Goal: Task Accomplishment & Management: Manage account settings

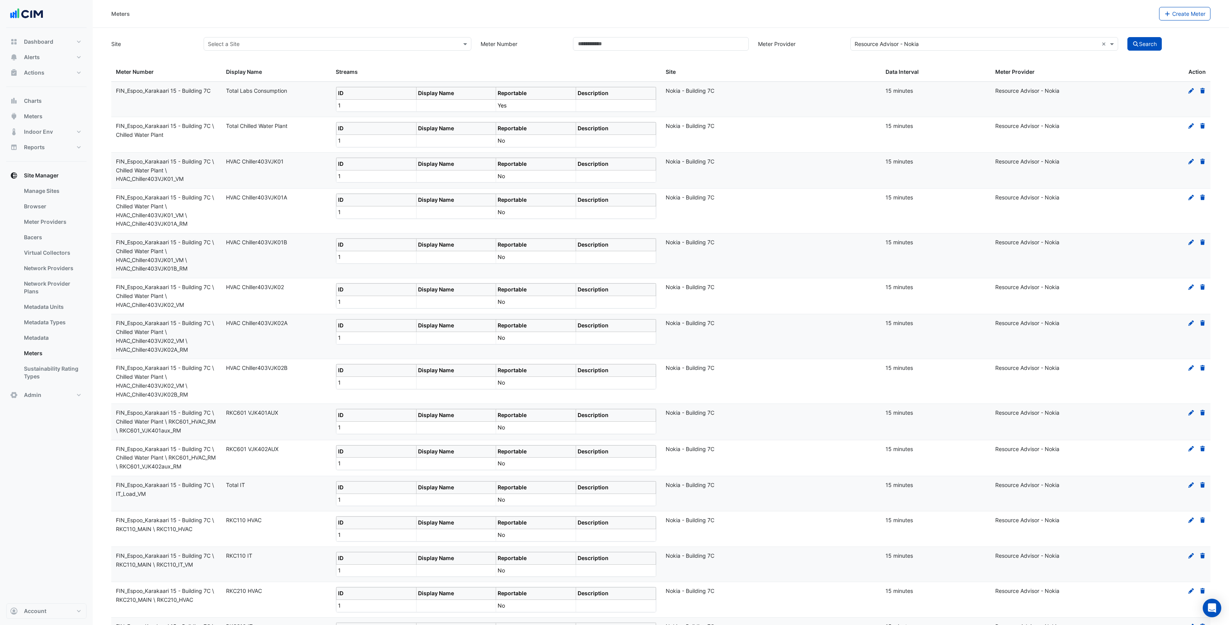
select select "***"
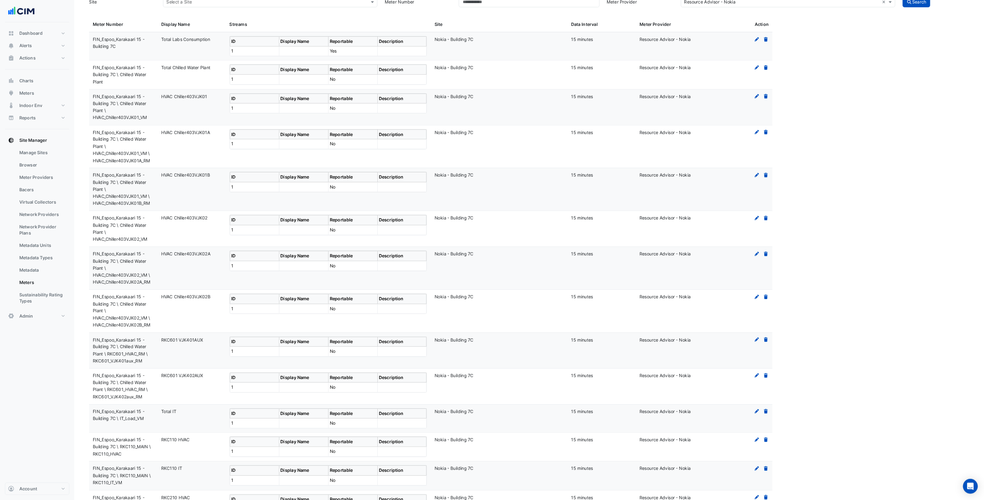
scroll to position [42, 0]
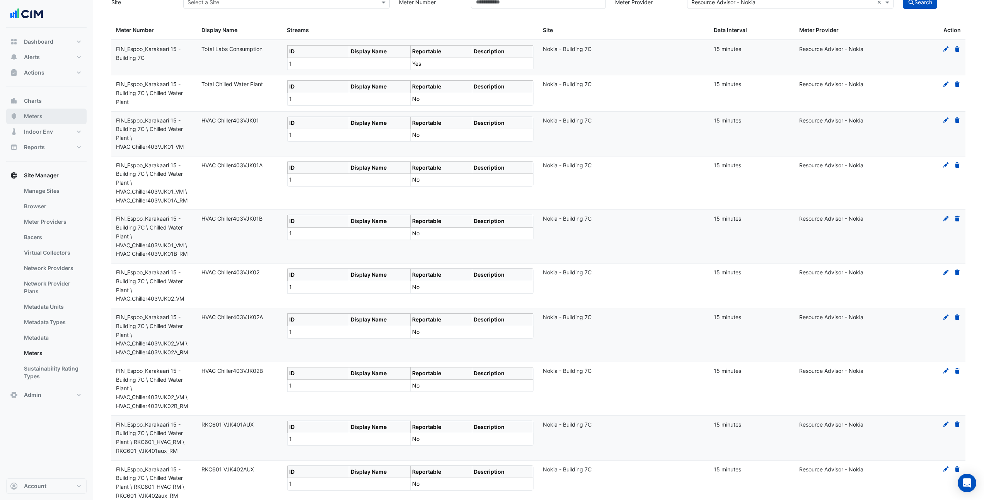
click at [58, 118] on button "Meters" at bounding box center [46, 116] width 80 height 15
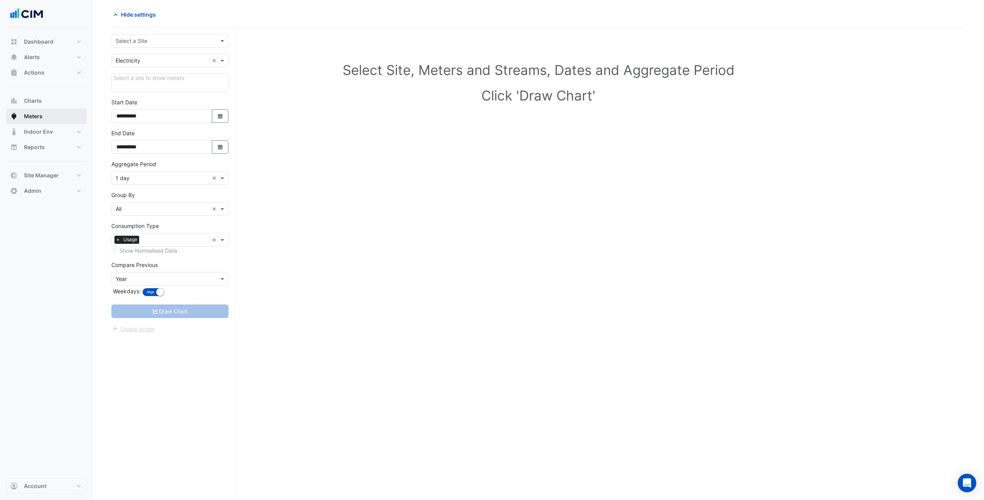
scroll to position [29, 0]
click at [163, 38] on input "text" at bounding box center [162, 41] width 93 height 8
type input "****"
click at [191, 74] on div "Sodexo Nokia - Building 7C" at bounding box center [170, 63] width 116 height 29
click at [194, 67] on div "Nokia - Building 7C" at bounding box center [170, 68] width 116 height 11
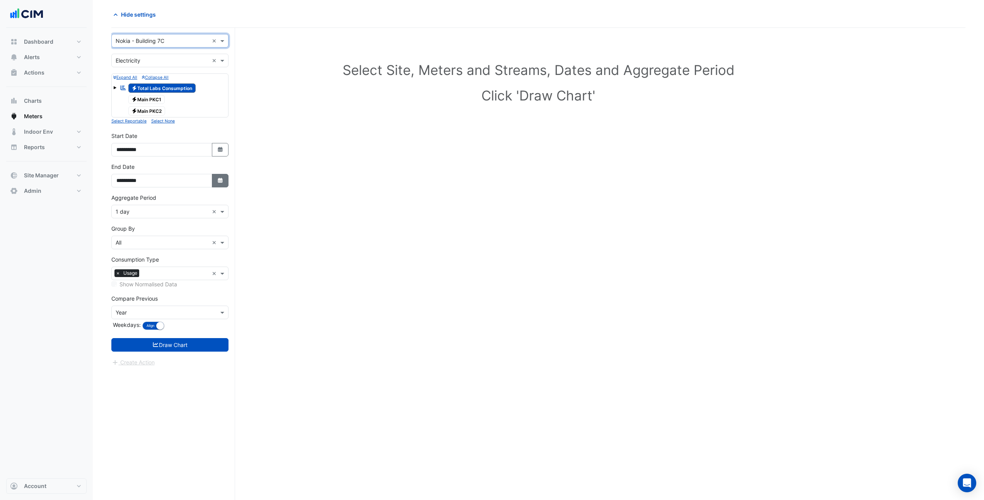
click at [215, 180] on button "Select Date" at bounding box center [220, 181] width 17 height 14
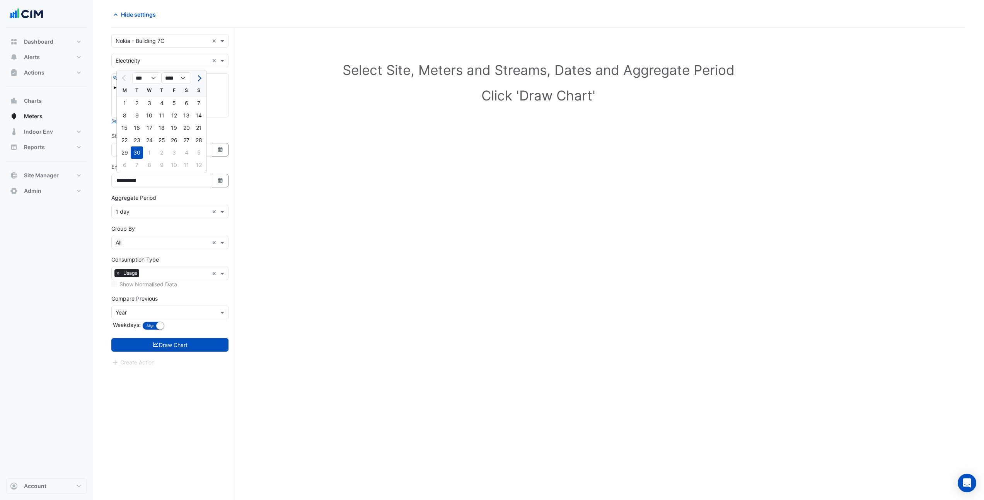
click at [200, 78] on span "Next month" at bounding box center [199, 78] width 6 height 6
select select "**"
click at [136, 115] on div "7" at bounding box center [137, 115] width 12 height 12
type input "**********"
click at [223, 148] on icon "Select Date" at bounding box center [220, 149] width 7 height 5
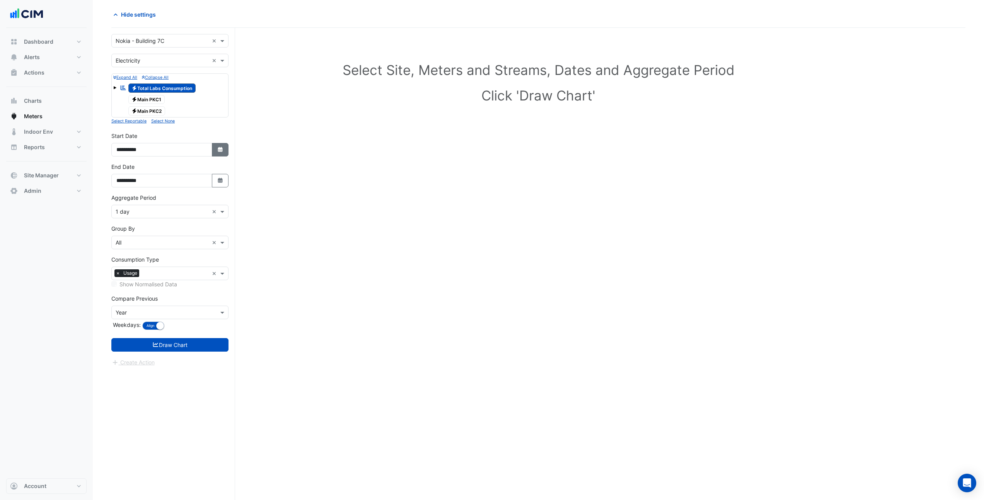
select select "*"
select select "****"
click at [198, 43] on button "Next month" at bounding box center [198, 47] width 9 height 12
select select "**"
click at [140, 84] on div "7" at bounding box center [137, 84] width 12 height 12
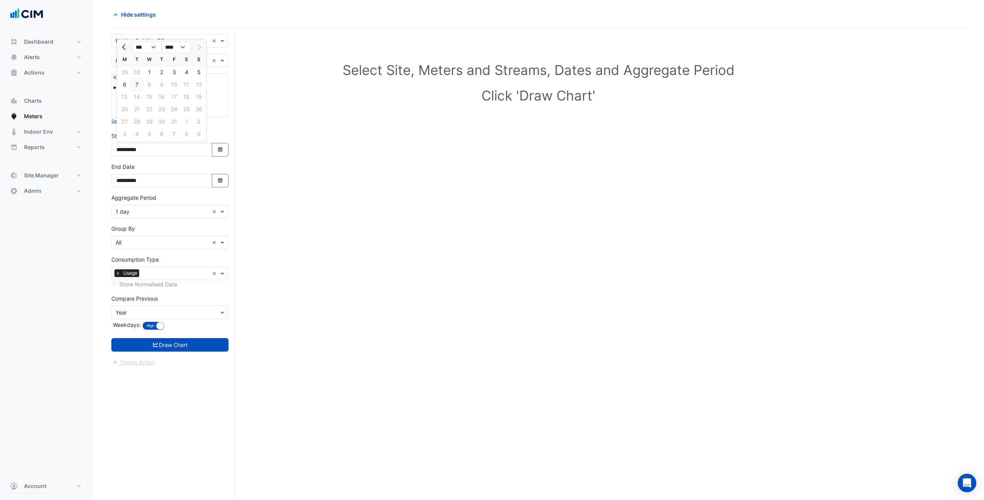
type input "**********"
click at [179, 211] on input "text" at bounding box center [162, 212] width 93 height 8
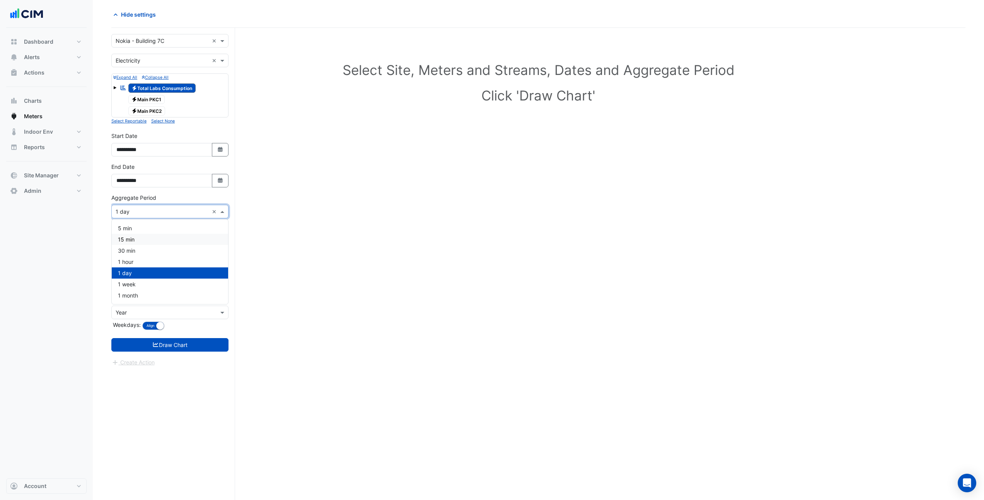
click at [168, 235] on div "15 min" at bounding box center [170, 239] width 116 height 11
click at [114, 87] on span at bounding box center [114, 87] width 3 height 3
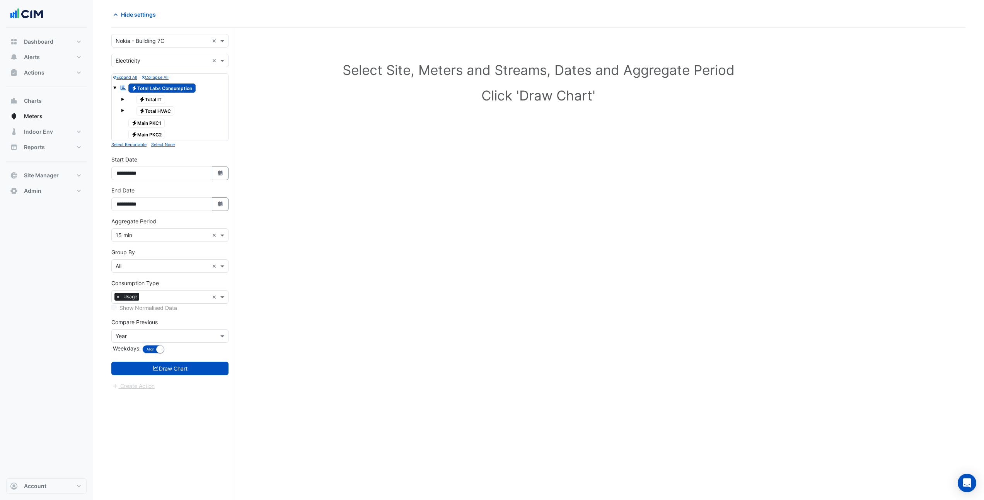
click at [123, 99] on span at bounding box center [122, 99] width 3 height 3
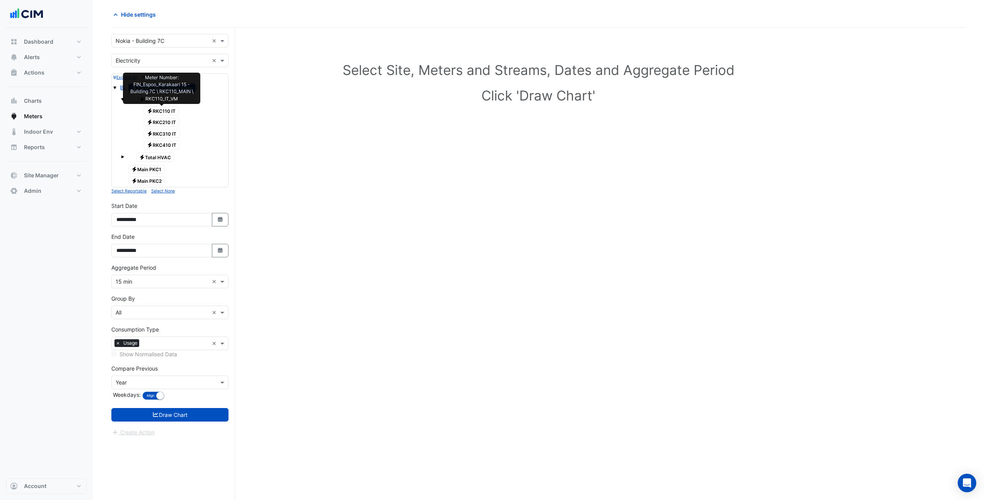
click at [175, 110] on span "Electricity RKC110 IT" at bounding box center [162, 110] width 36 height 9
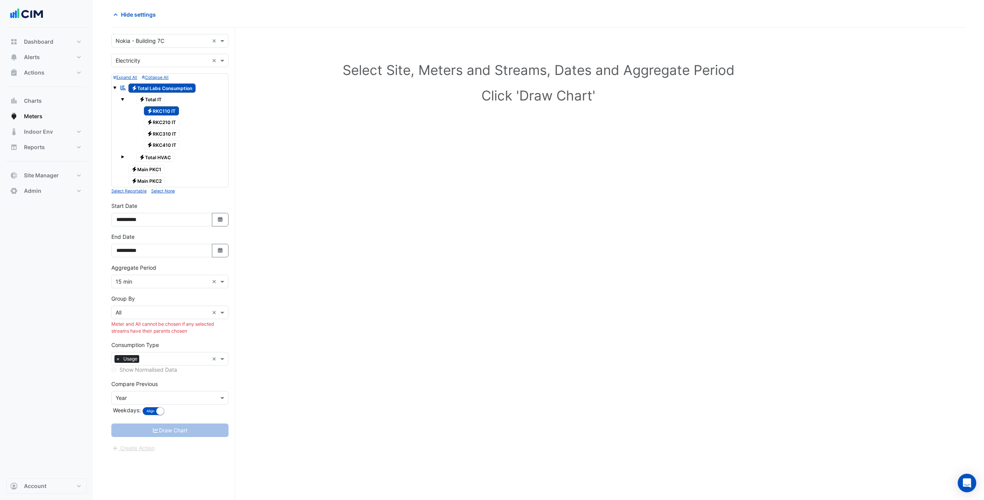
click at [123, 156] on span at bounding box center [122, 156] width 3 height 3
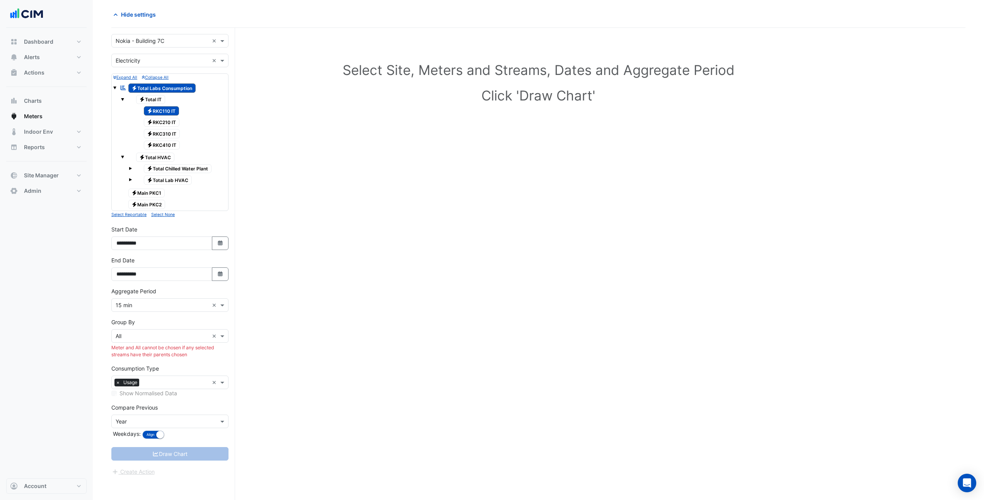
click at [130, 180] on span at bounding box center [130, 179] width 3 height 3
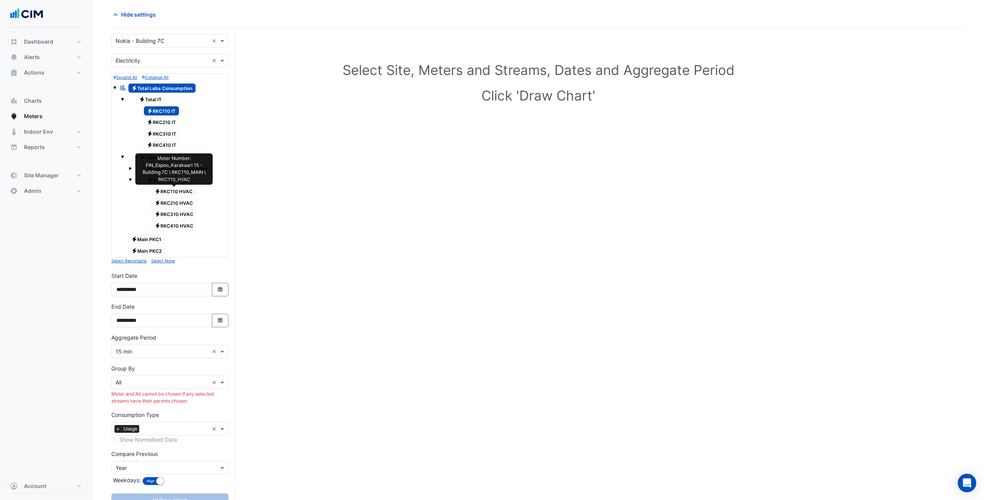
click at [177, 191] on span "Electricity RKC110 HVAC" at bounding box center [173, 191] width 45 height 9
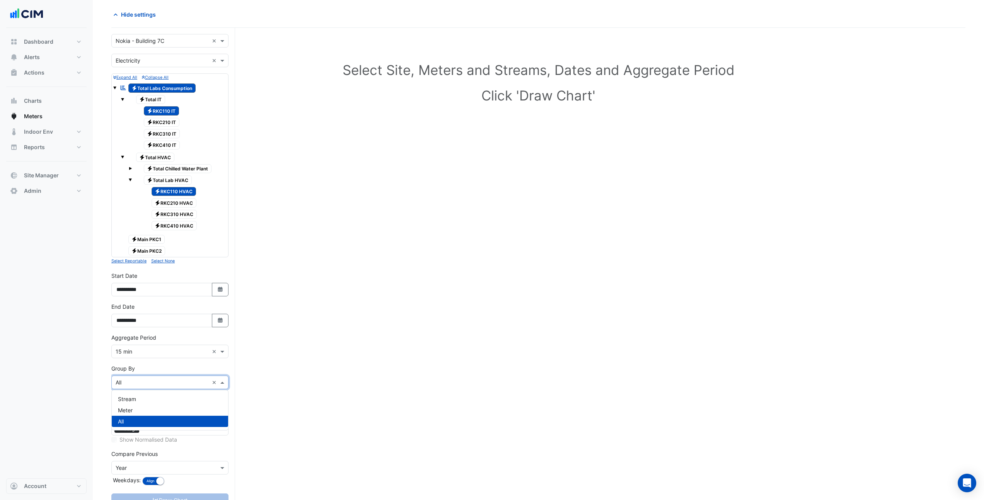
click at [163, 381] on input "text" at bounding box center [162, 383] width 93 height 8
click at [153, 413] on div "Meter" at bounding box center [170, 410] width 116 height 11
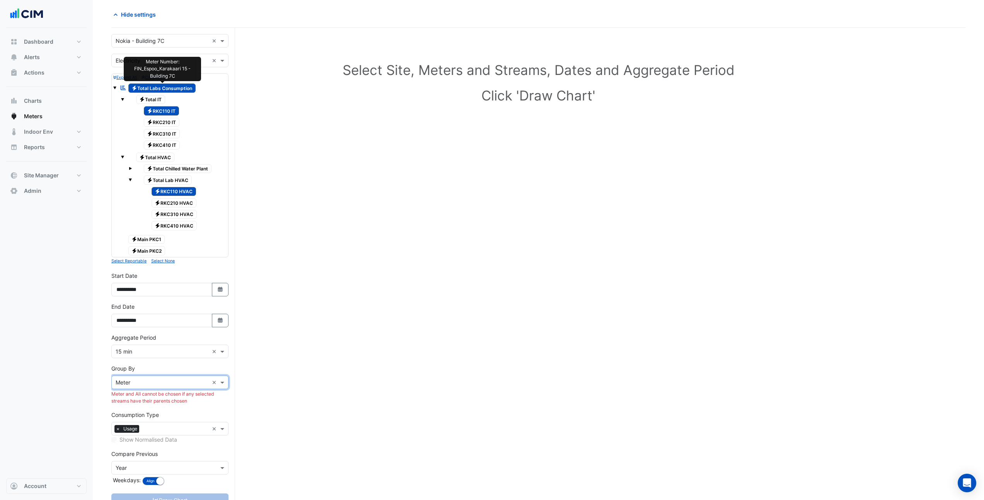
click at [168, 89] on span "Electricity Total Labs Consumption" at bounding box center [162, 87] width 68 height 9
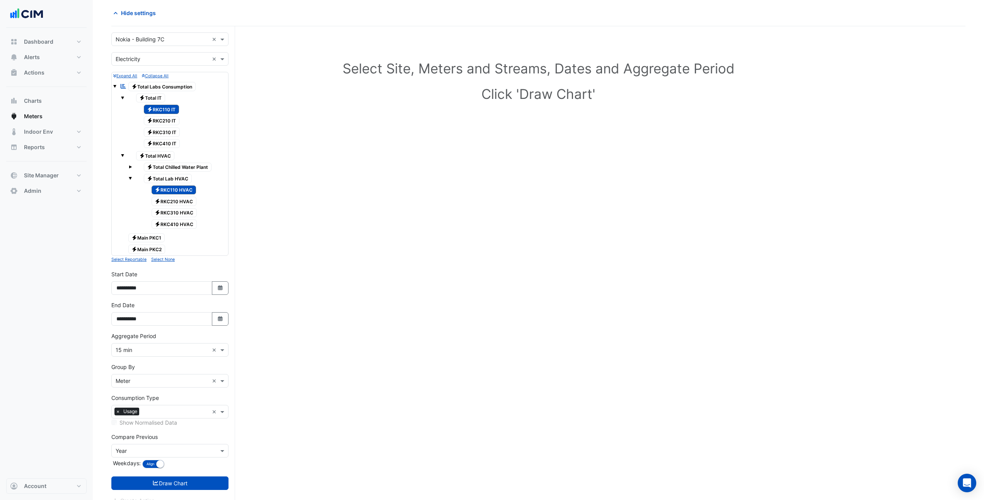
scroll to position [32, 0]
click at [177, 453] on div "× Year" at bounding box center [169, 449] width 117 height 14
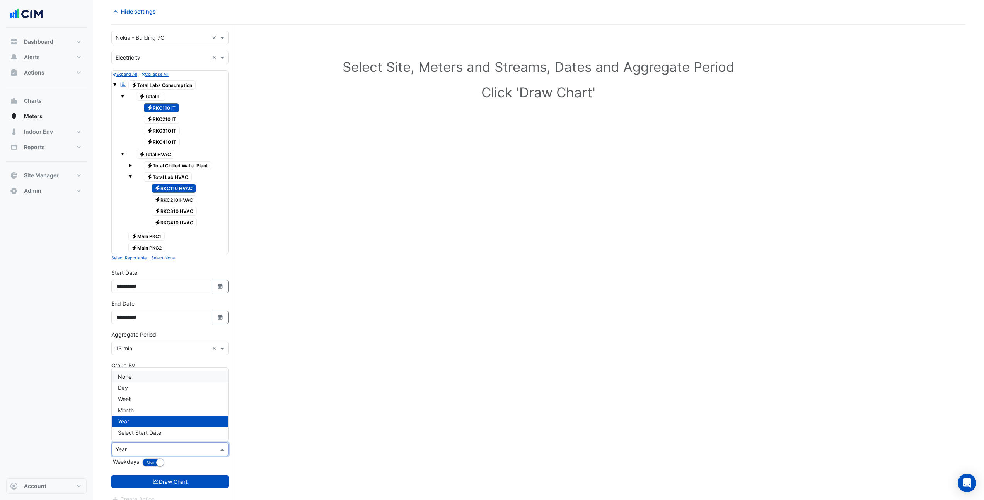
click at [149, 372] on div "None" at bounding box center [170, 376] width 116 height 11
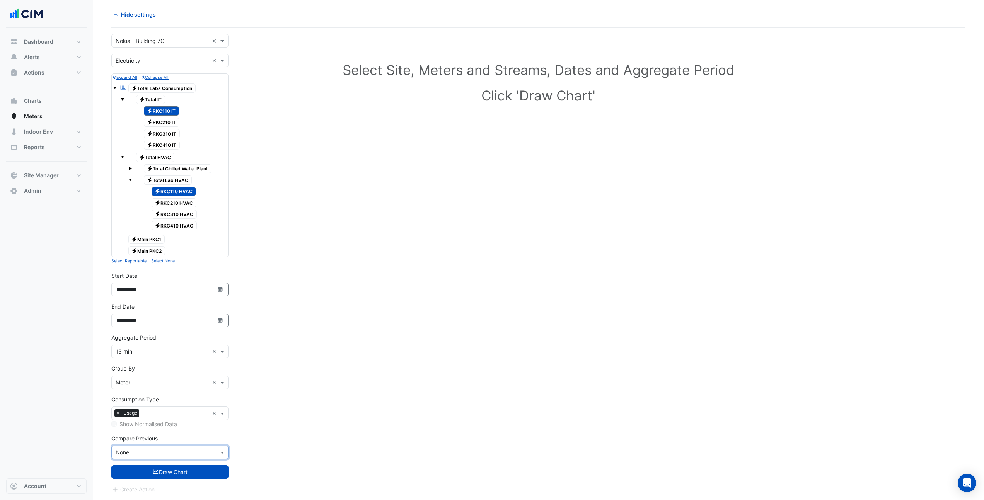
scroll to position [29, 0]
click at [186, 477] on button "Draw Chart" at bounding box center [169, 472] width 117 height 14
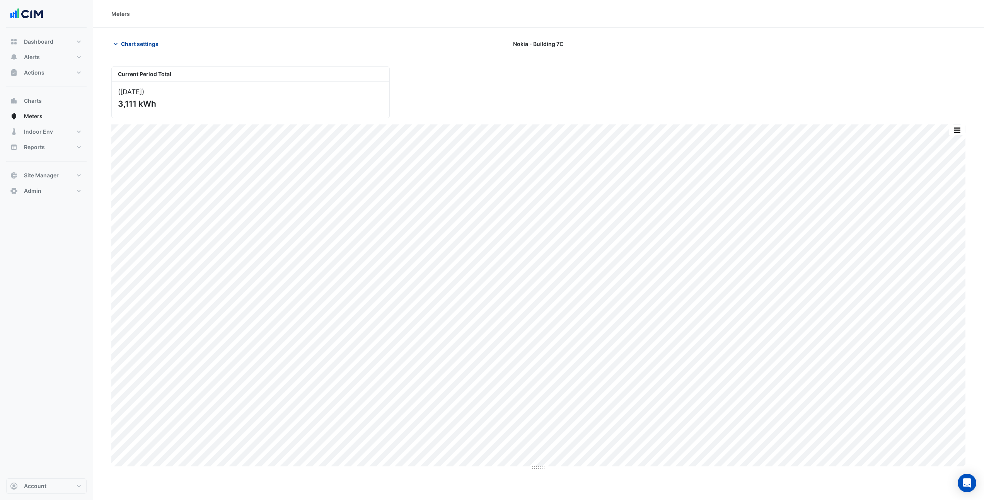
click at [134, 49] on button "Chart settings" at bounding box center [137, 44] width 52 height 14
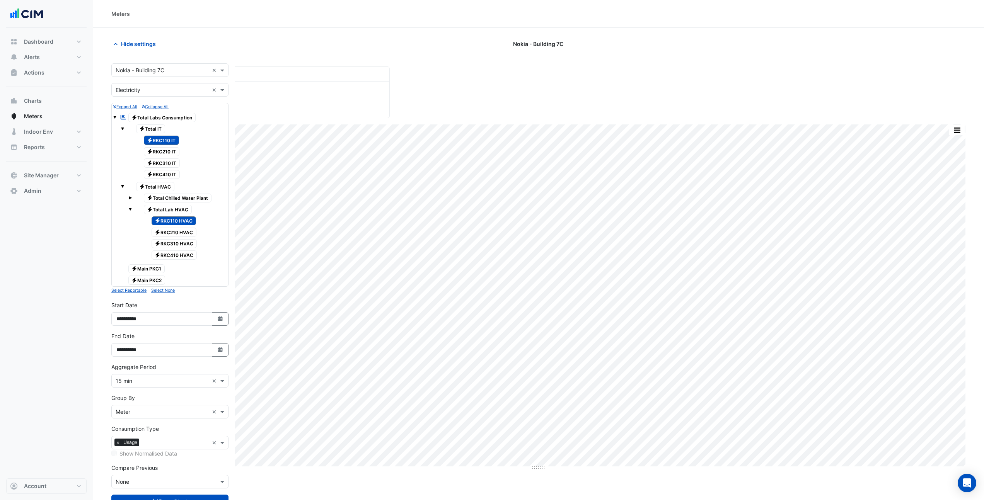
click at [145, 411] on input "text" at bounding box center [162, 412] width 93 height 8
click at [143, 453] on div "All" at bounding box center [170, 450] width 116 height 11
click at [177, 499] on button "Draw Chart" at bounding box center [169, 502] width 117 height 14
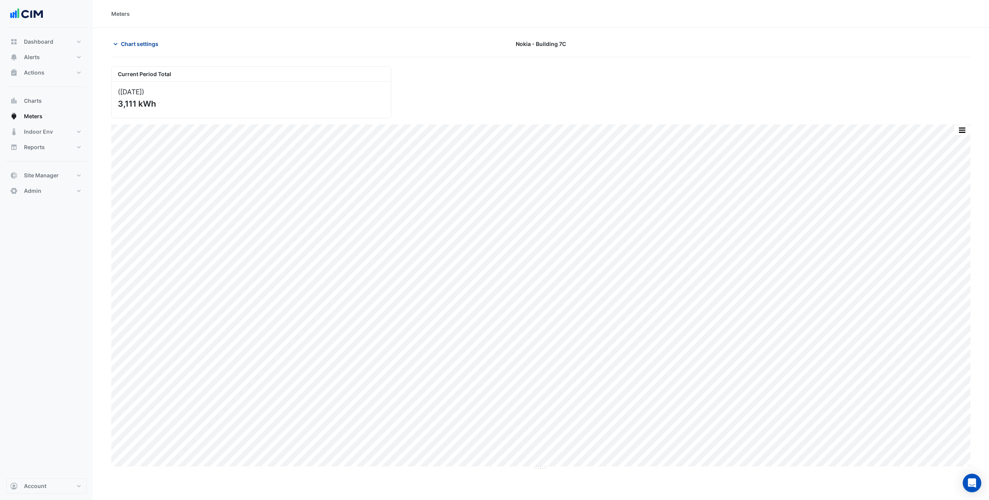
click at [133, 49] on button "Chart settings" at bounding box center [137, 44] width 52 height 14
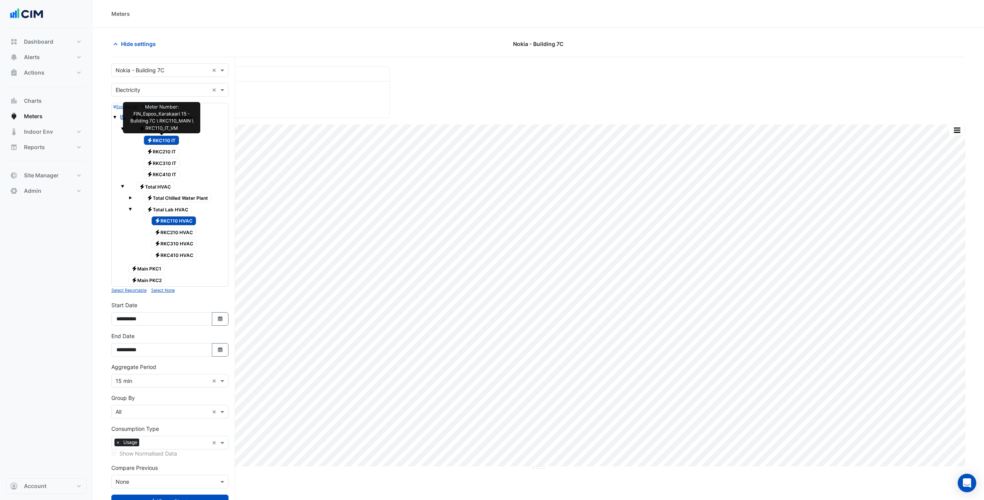
click at [171, 139] on span "Electricity RKC110 IT" at bounding box center [162, 140] width 36 height 9
click at [158, 496] on button "Draw Chart" at bounding box center [169, 502] width 117 height 14
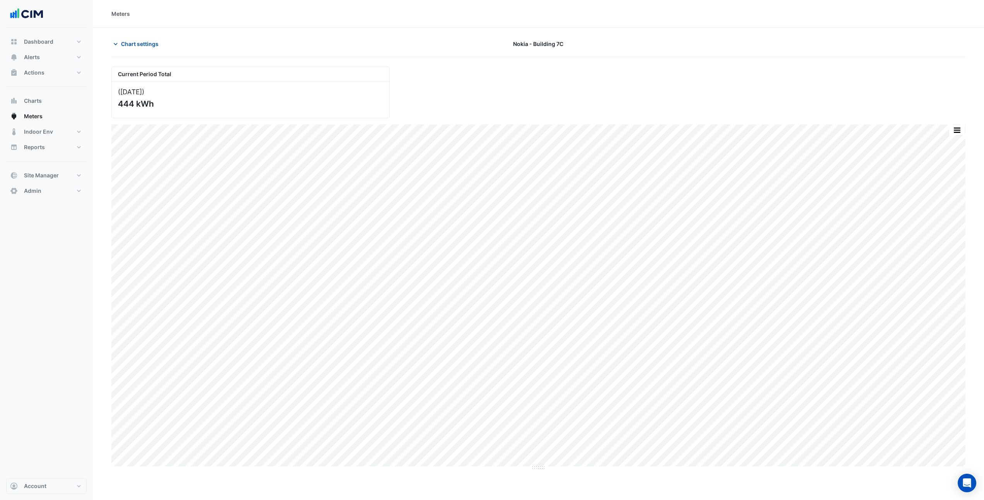
click at [470, 94] on div "Current Period Total (07 Oct 25 ) 444 kWh" at bounding box center [538, 89] width 863 height 58
click at [149, 46] on span "Chart settings" at bounding box center [139, 44] width 37 height 8
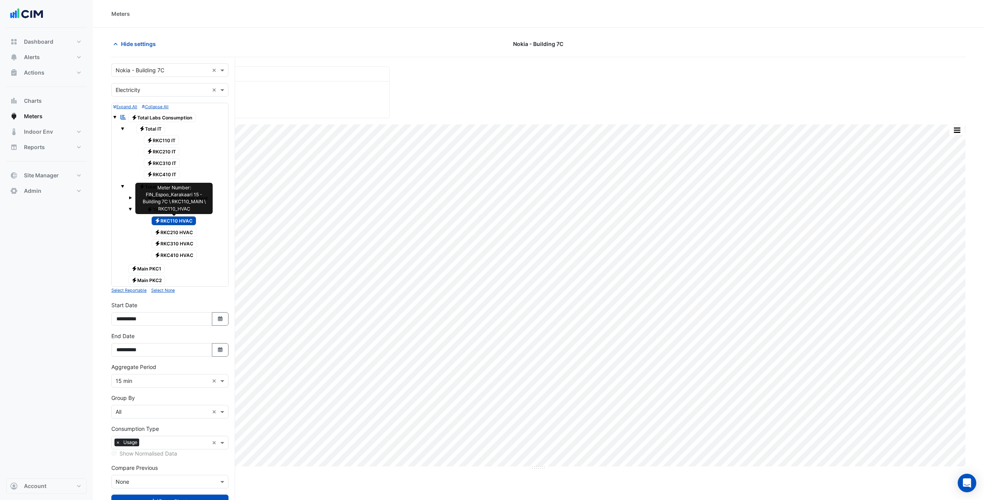
click at [180, 221] on span "Electricity RKC110 HVAC" at bounding box center [173, 220] width 45 height 9
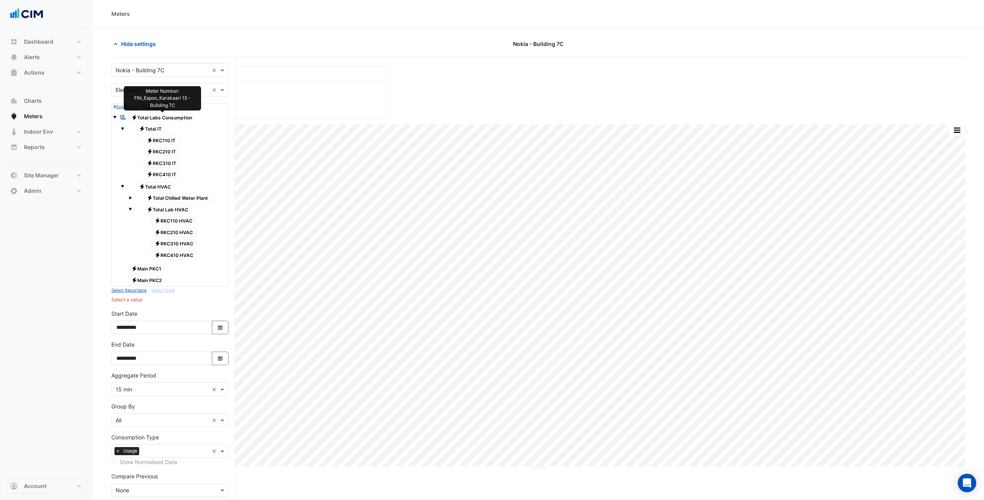
click at [162, 117] on span "Electricity Total Labs Consumption" at bounding box center [162, 117] width 68 height 9
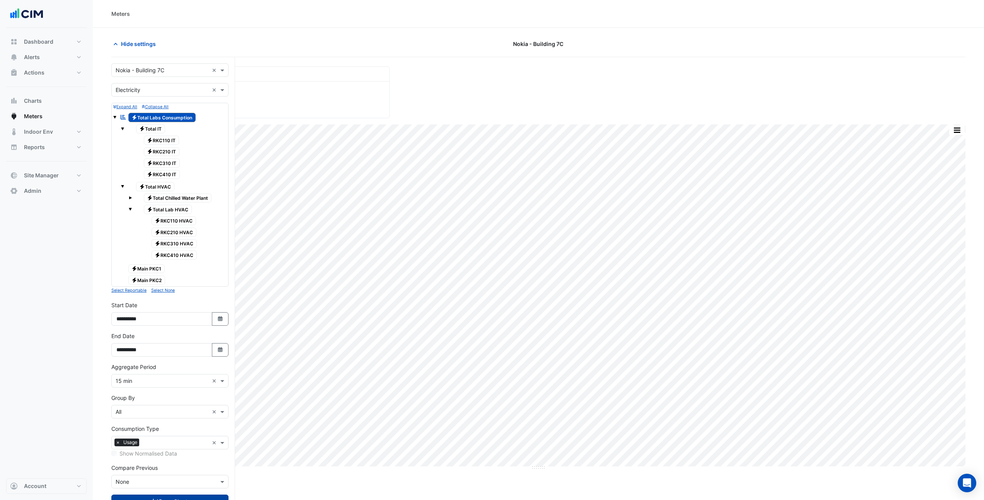
click at [178, 498] on button "Draw Chart" at bounding box center [169, 502] width 117 height 14
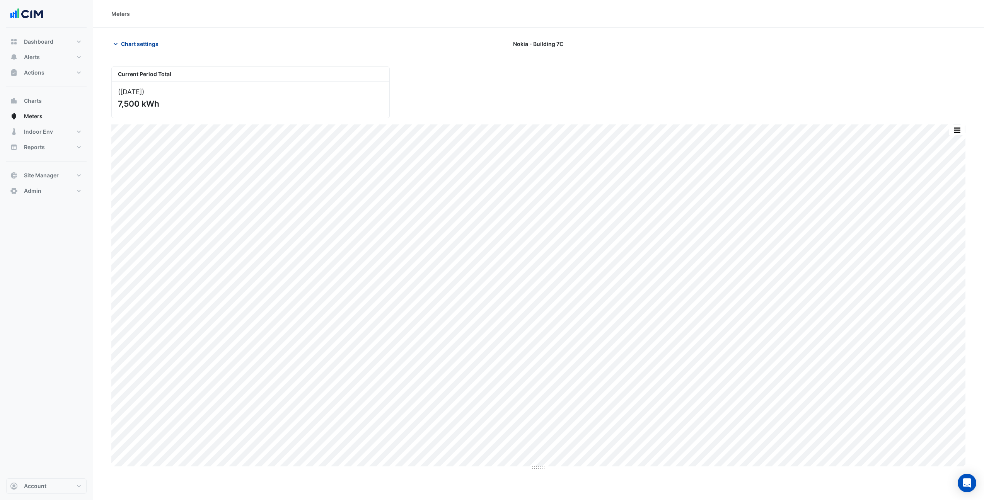
click at [133, 44] on span "Chart settings" at bounding box center [139, 44] width 37 height 8
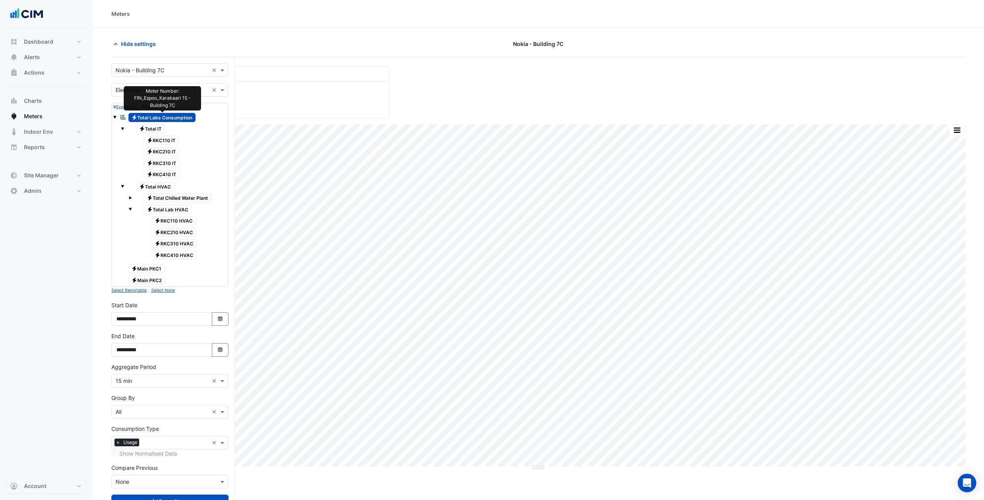
click at [157, 119] on span "Electricity Total Labs Consumption" at bounding box center [162, 117] width 68 height 9
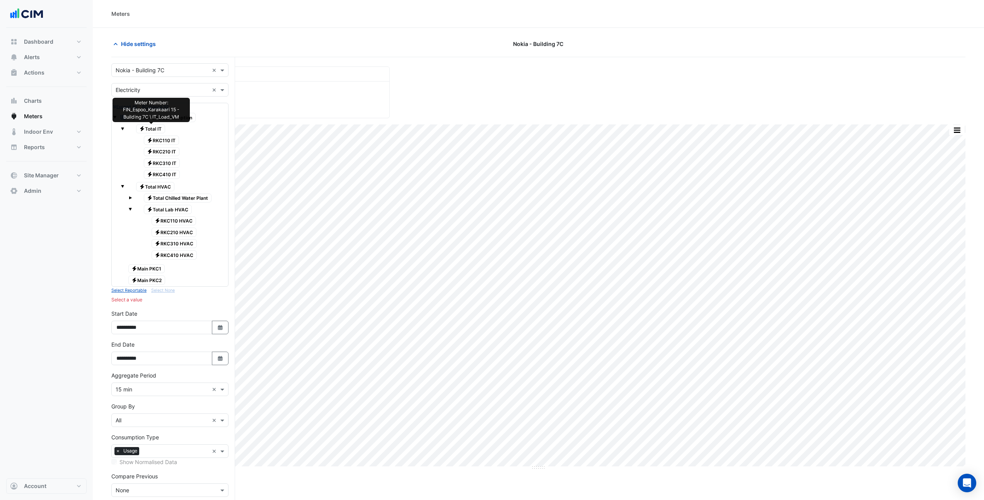
click at [154, 126] on span "Electricity Total IT" at bounding box center [150, 128] width 29 height 9
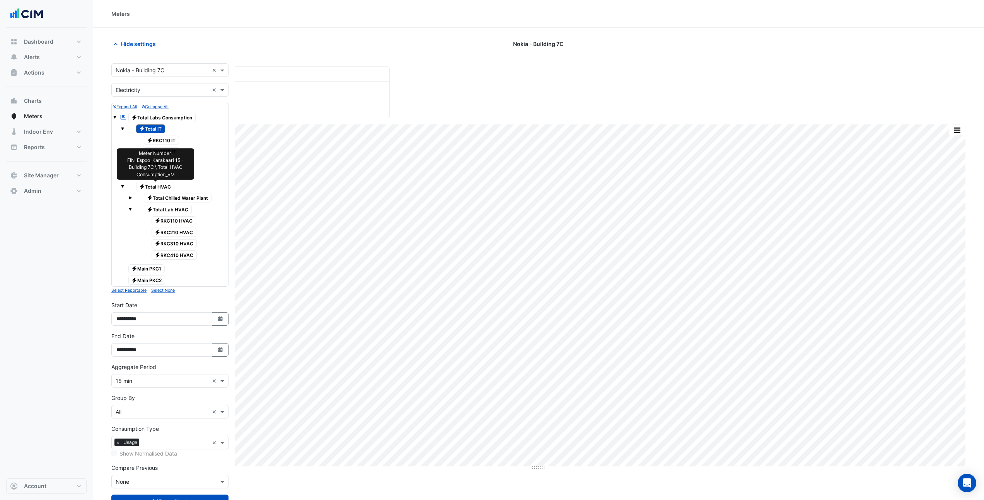
click at [155, 186] on span "Electricity Total HVAC" at bounding box center [155, 186] width 39 height 9
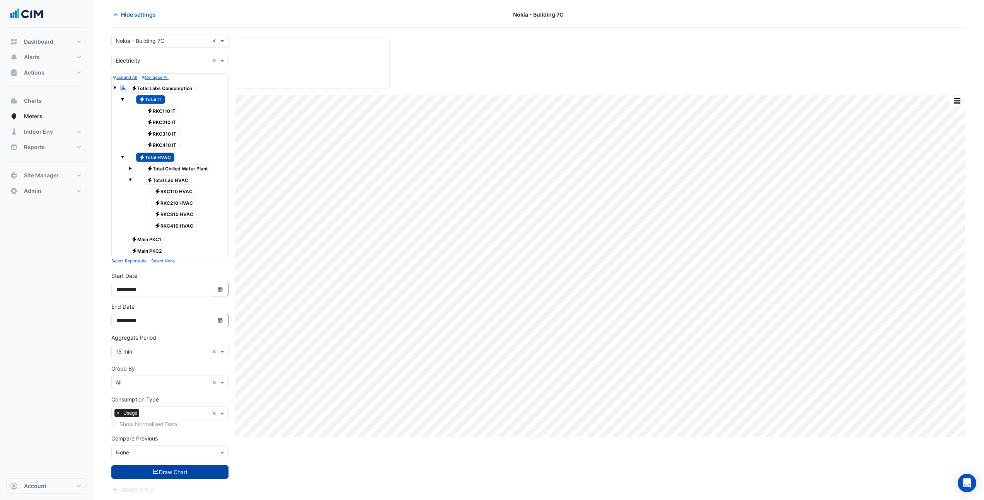
click at [170, 473] on button "Draw Chart" at bounding box center [169, 472] width 117 height 14
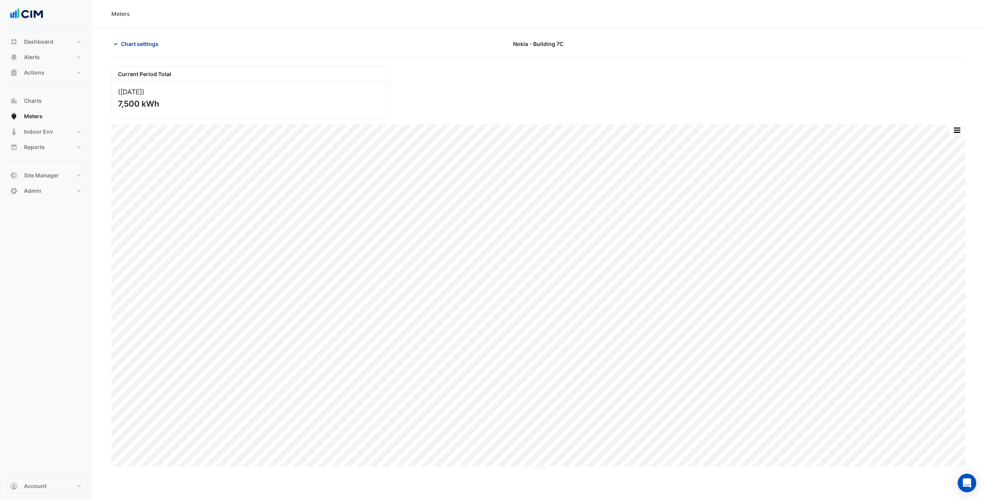
click at [141, 44] on span "Chart settings" at bounding box center [139, 44] width 37 height 8
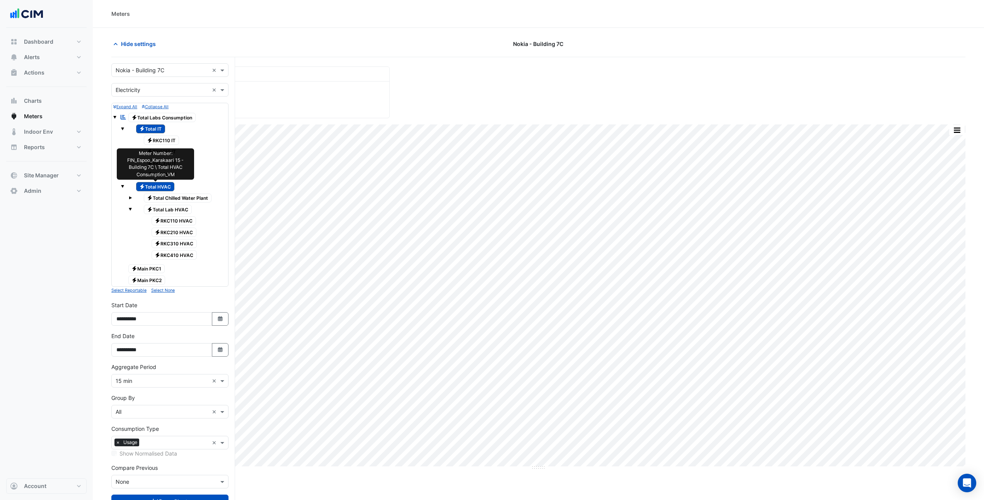
click at [160, 189] on span "Electricity Total HVAC" at bounding box center [155, 186] width 39 height 9
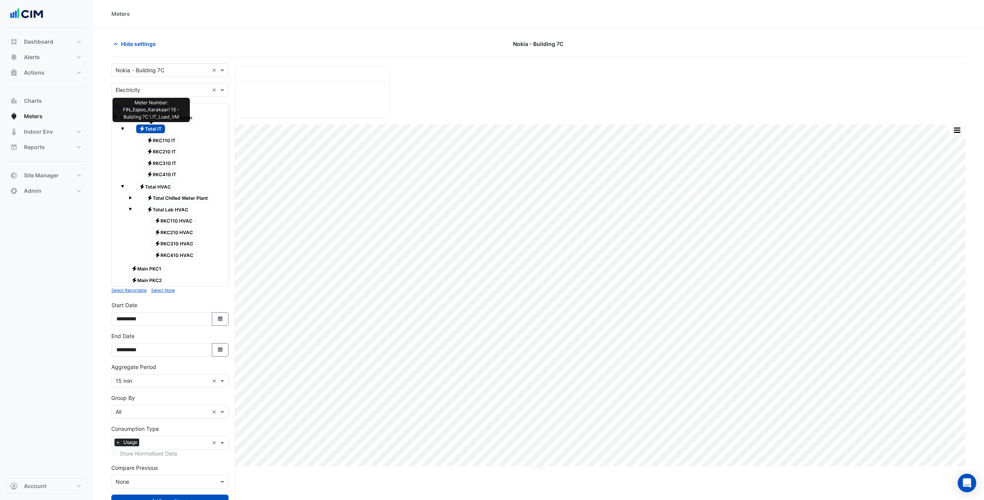
click at [151, 129] on span "Electricity Total IT" at bounding box center [150, 128] width 29 height 9
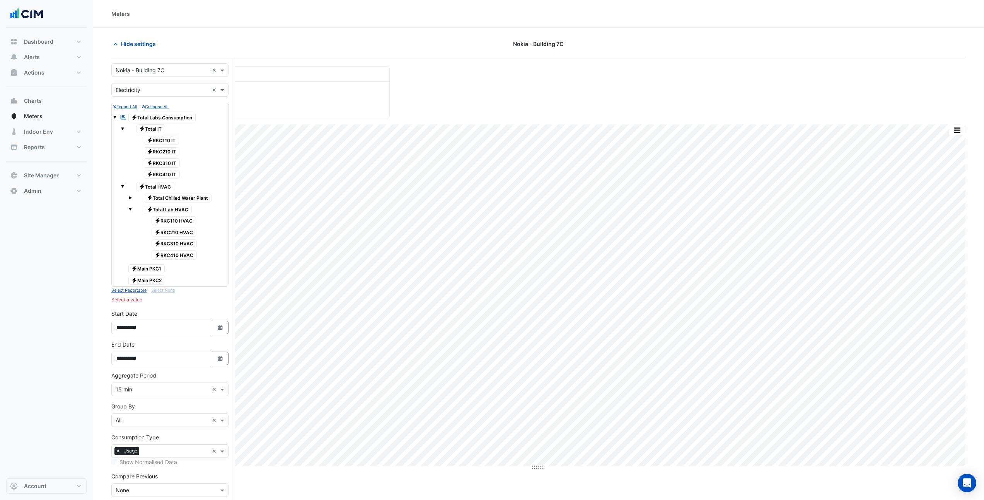
click at [122, 129] on span at bounding box center [122, 128] width 3 height 3
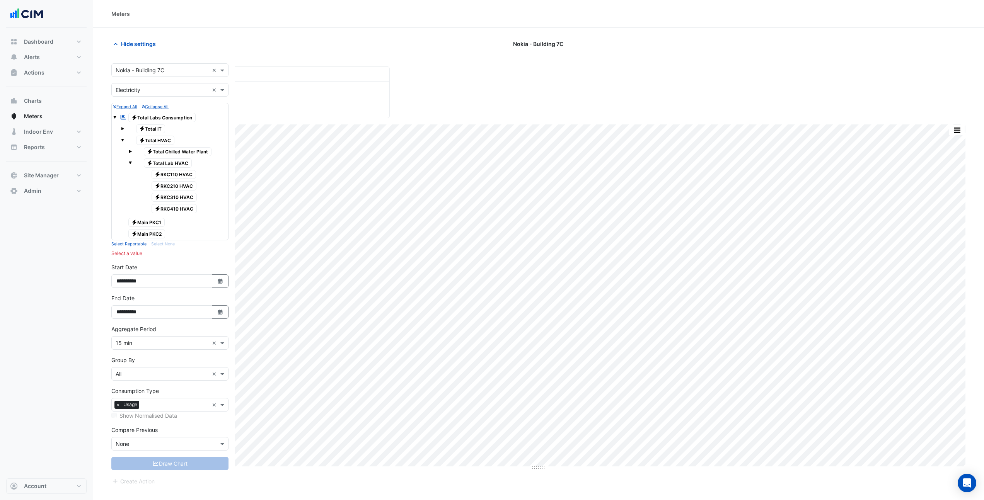
click at [121, 141] on span at bounding box center [122, 139] width 3 height 3
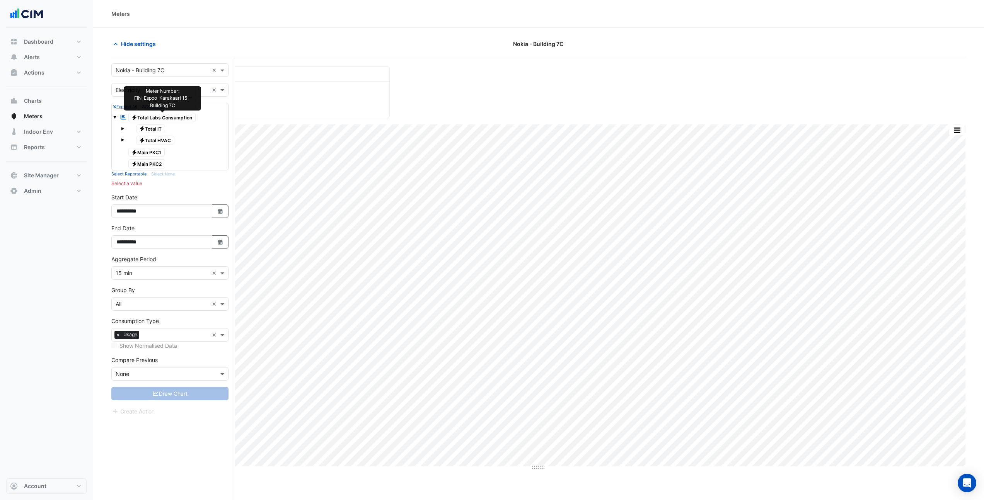
click at [140, 118] on span "Electricity Total Labs Consumption" at bounding box center [162, 117] width 68 height 9
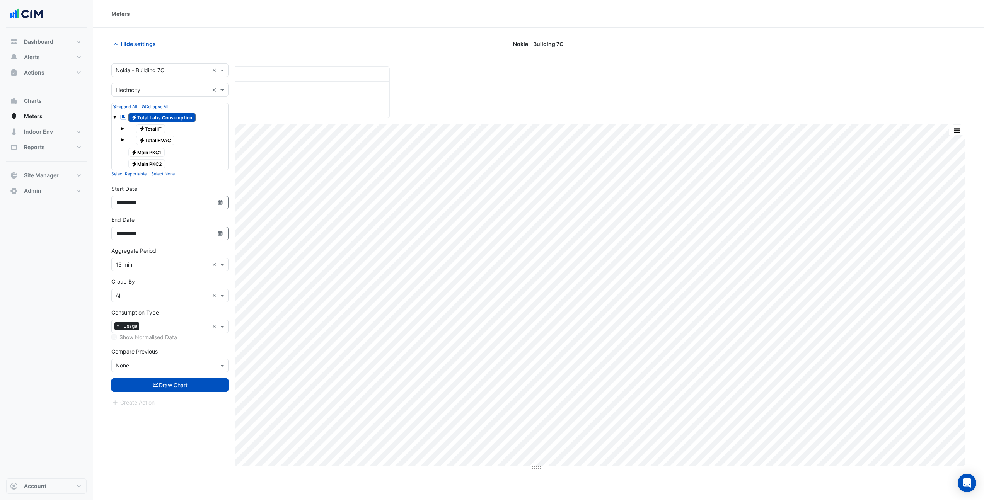
click at [148, 154] on span "Electricity Main PKC1" at bounding box center [146, 152] width 37 height 9
click at [148, 161] on span "Electricity Main PKC2" at bounding box center [146, 163] width 37 height 9
click at [155, 299] on div "× All ×" at bounding box center [169, 296] width 117 height 14
click at [148, 319] on div "Meter" at bounding box center [170, 323] width 116 height 11
click at [179, 388] on button "Draw Chart" at bounding box center [169, 385] width 117 height 14
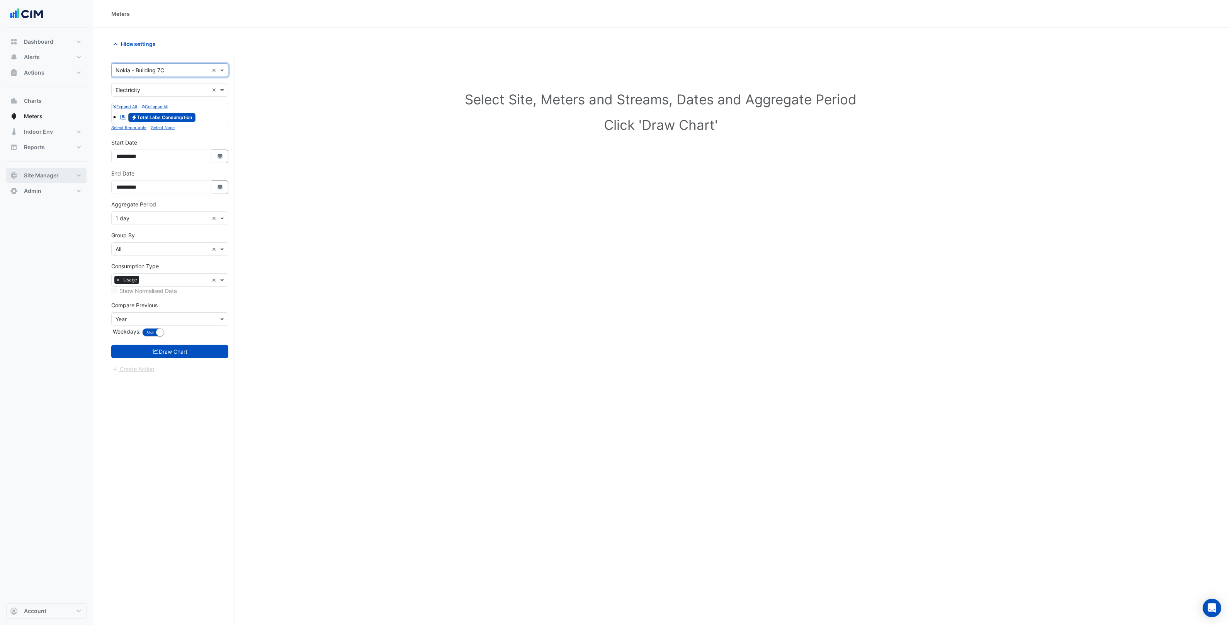
click at [44, 179] on span "Site Manager" at bounding box center [41, 176] width 35 height 8
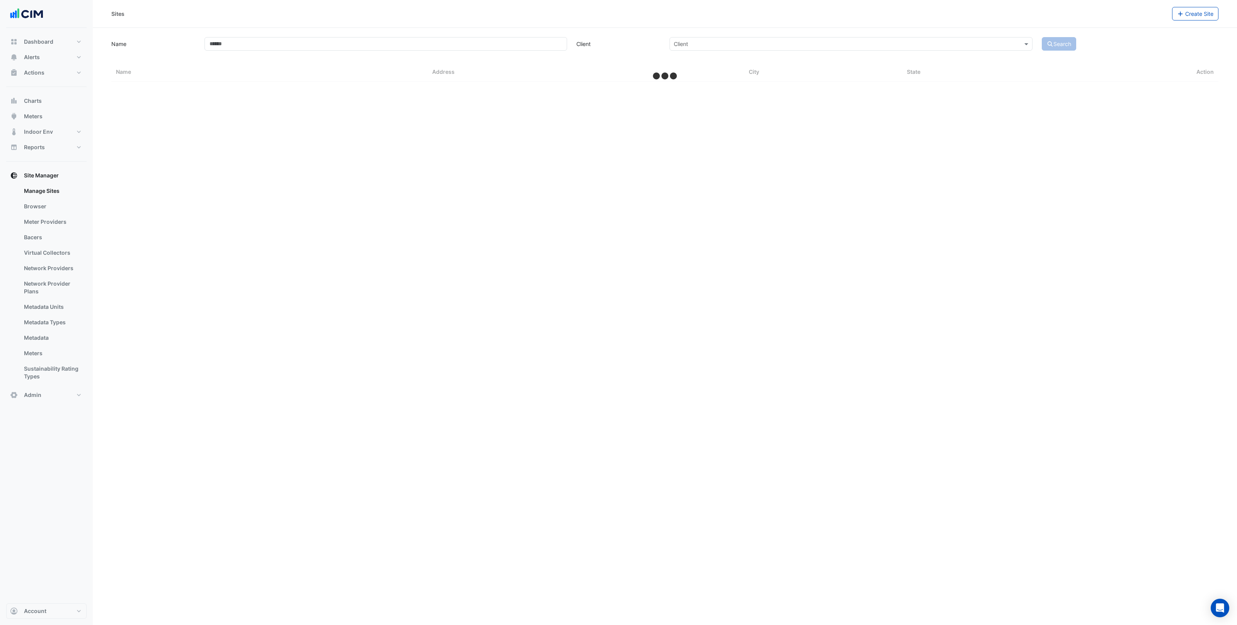
select select "***"
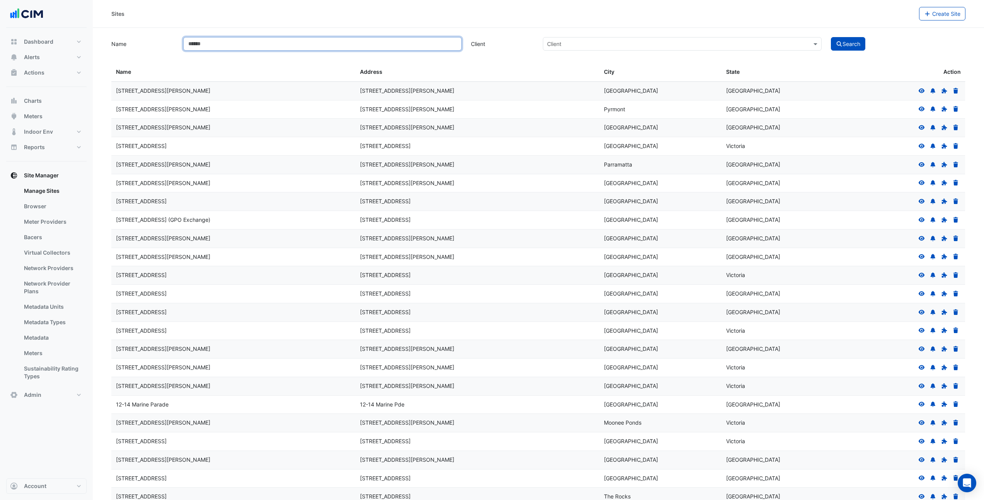
click at [267, 38] on input "Name" at bounding box center [322, 44] width 278 height 14
type input "*****"
click at [831, 37] on button "Search" at bounding box center [848, 44] width 35 height 14
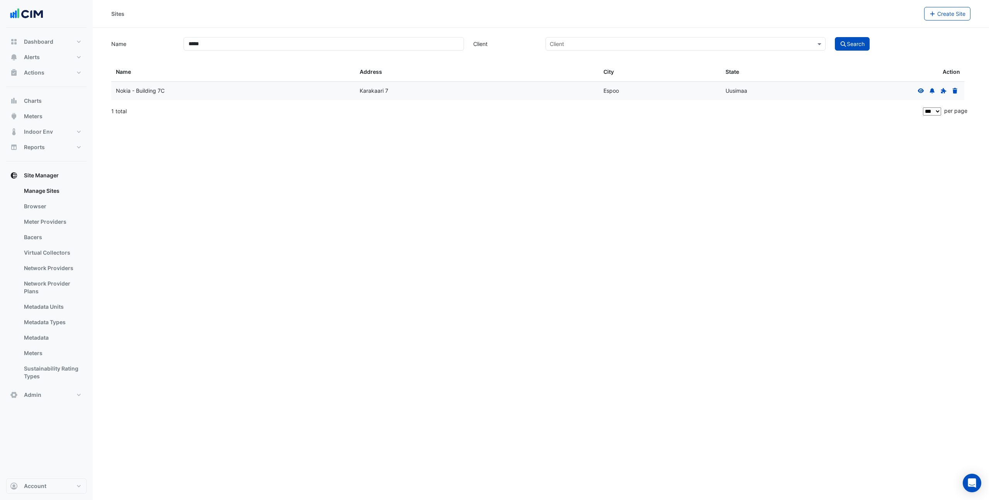
click at [920, 90] on icon at bounding box center [921, 90] width 7 height 5
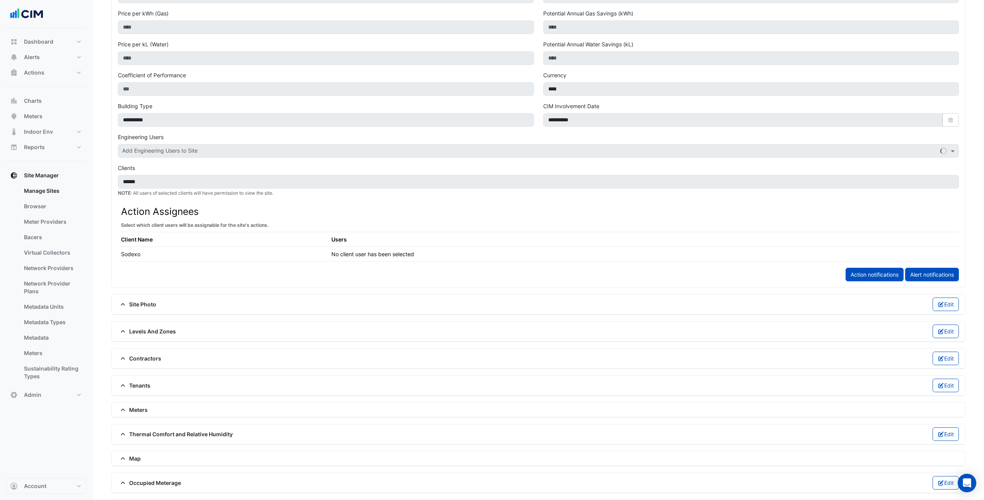
scroll to position [294, 0]
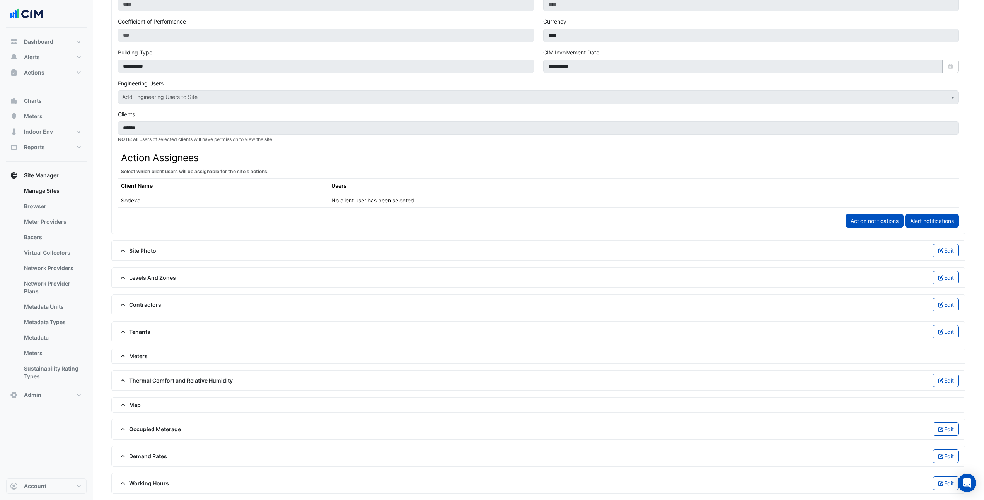
click at [134, 355] on span "Meters" at bounding box center [133, 356] width 30 height 8
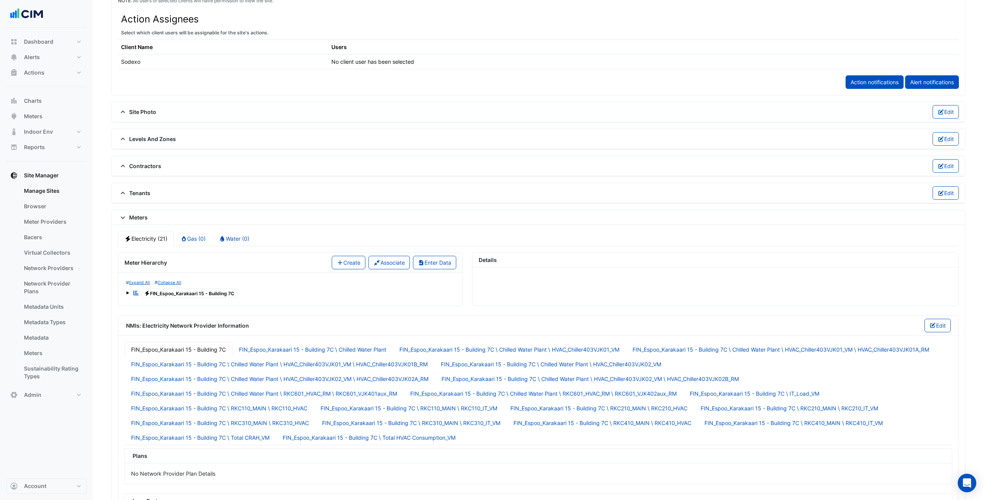
scroll to position [487, 0]
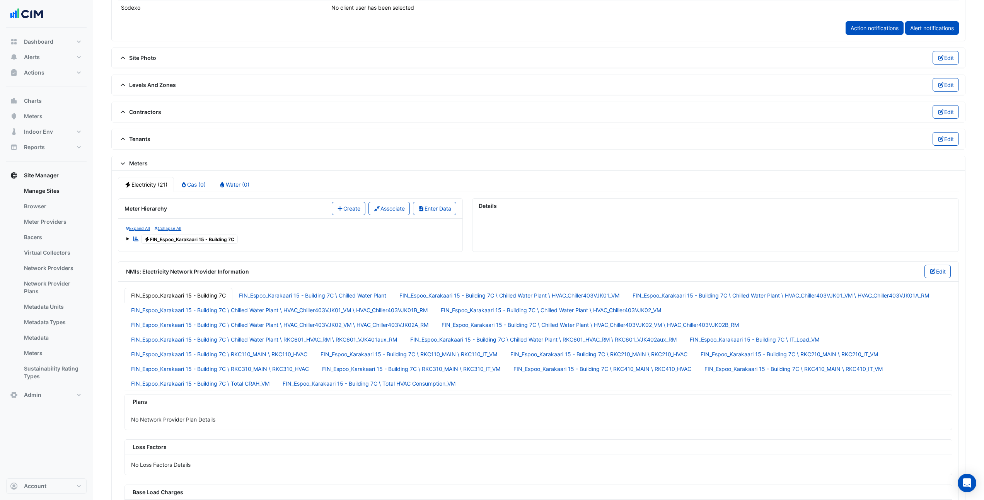
click at [128, 239] on span at bounding box center [127, 238] width 3 height 3
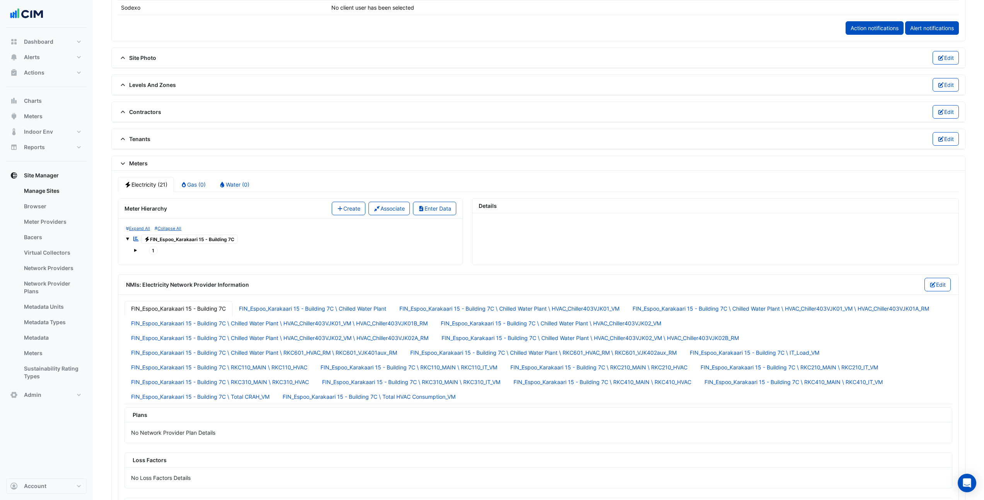
click at [128, 239] on span at bounding box center [127, 238] width 3 height 3
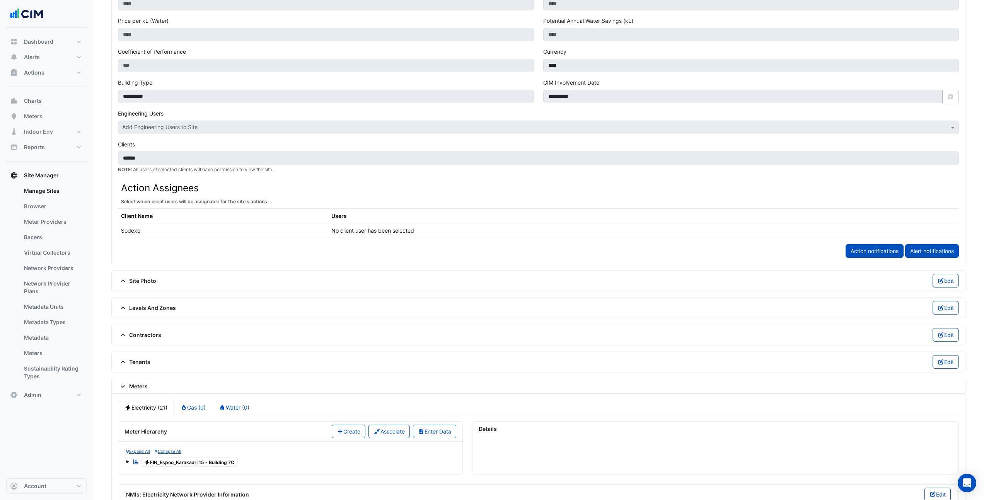
scroll to position [640, 0]
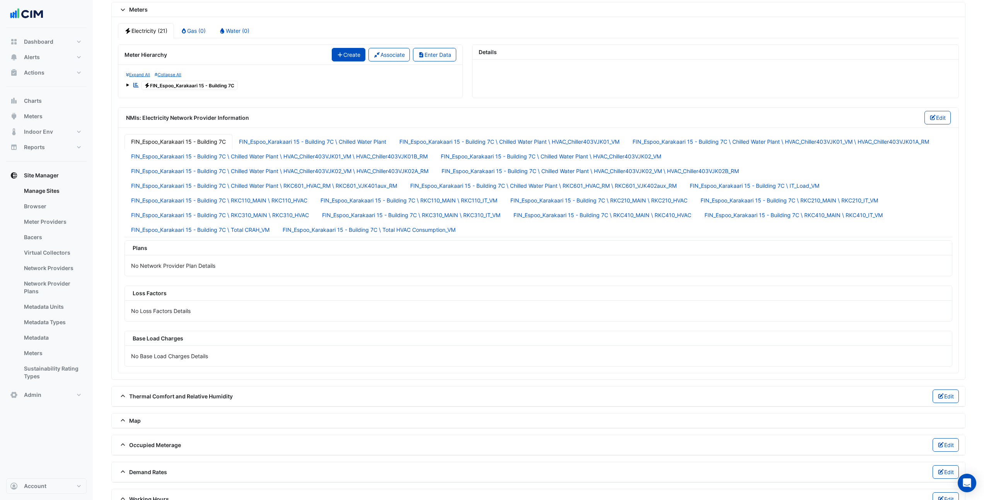
click at [351, 56] on button "Create" at bounding box center [349, 55] width 34 height 14
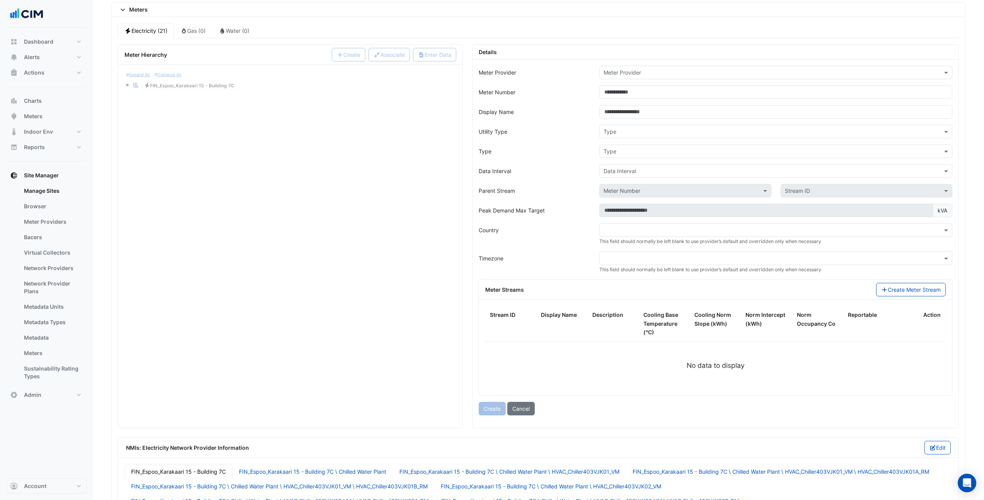
click at [665, 70] on input "text" at bounding box center [767, 73] width 329 height 8
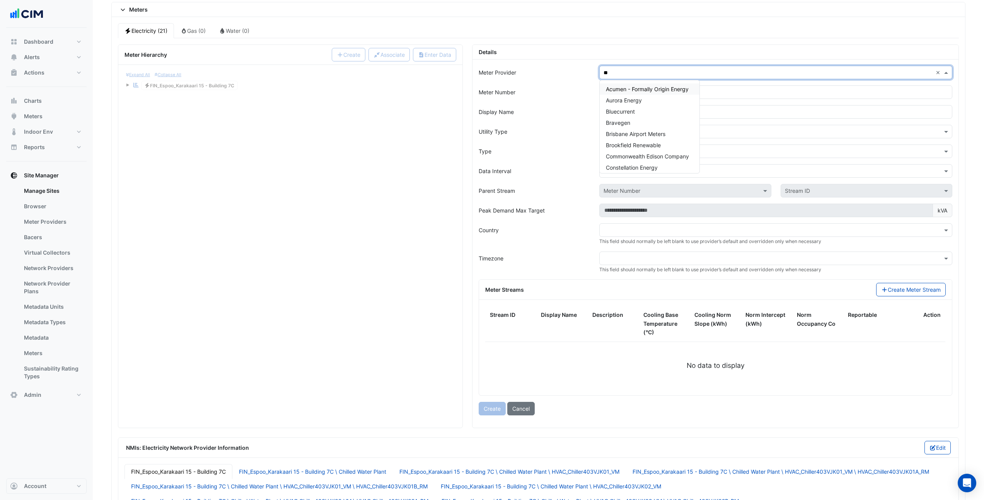
type input "***"
click at [665, 87] on span "Resource Advisor - Nokia" at bounding box center [638, 89] width 64 height 7
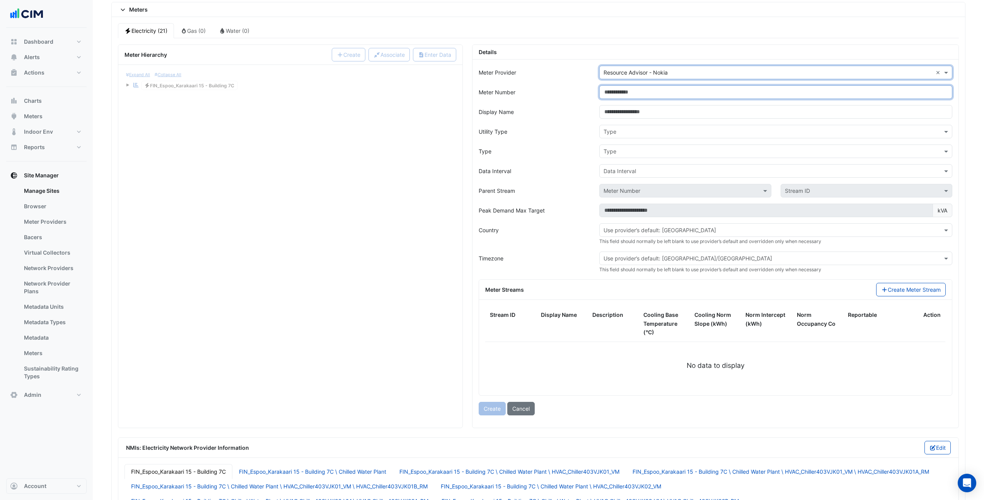
click at [640, 94] on input "Meter Number" at bounding box center [775, 92] width 353 height 14
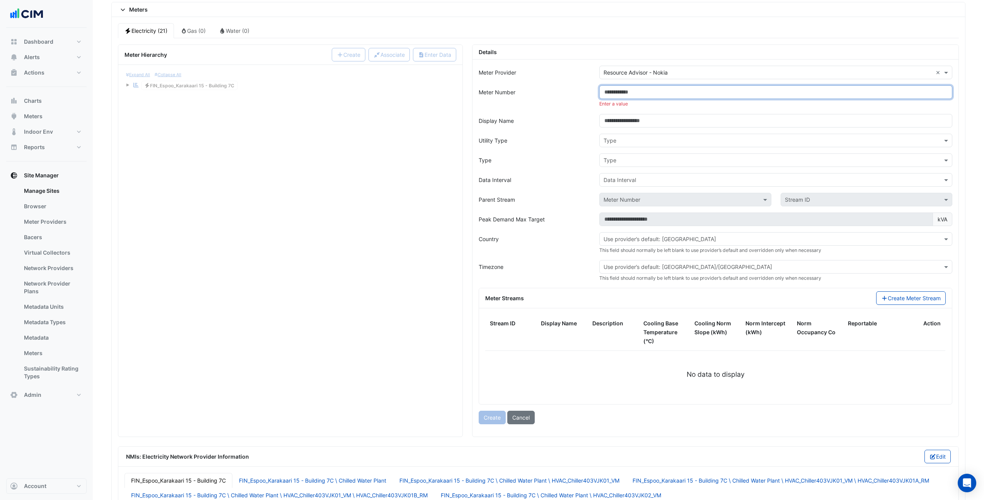
paste input "**********"
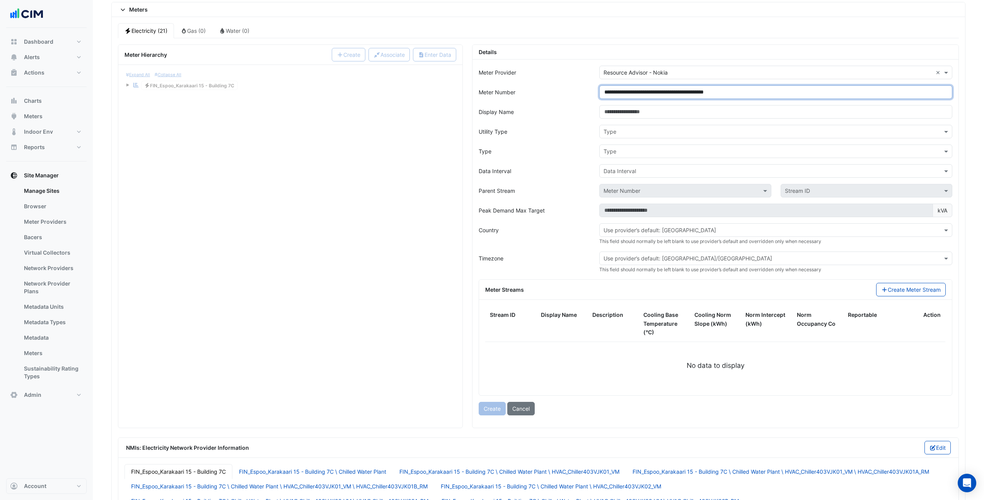
type input "**********"
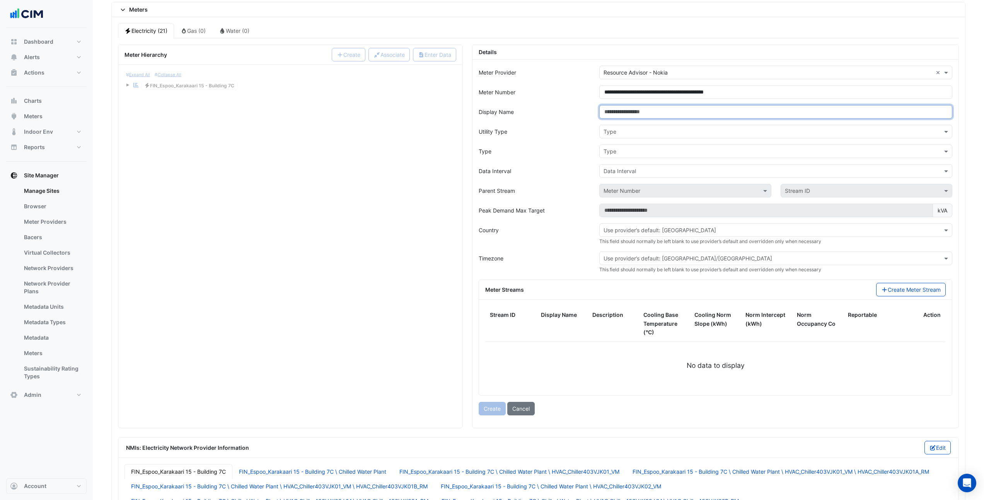
click at [669, 118] on input "Display Name" at bounding box center [775, 112] width 353 height 14
type input "*********"
click at [653, 131] on input "text" at bounding box center [767, 132] width 329 height 8
click at [623, 148] on span "Electricity" at bounding box center [618, 148] width 25 height 7
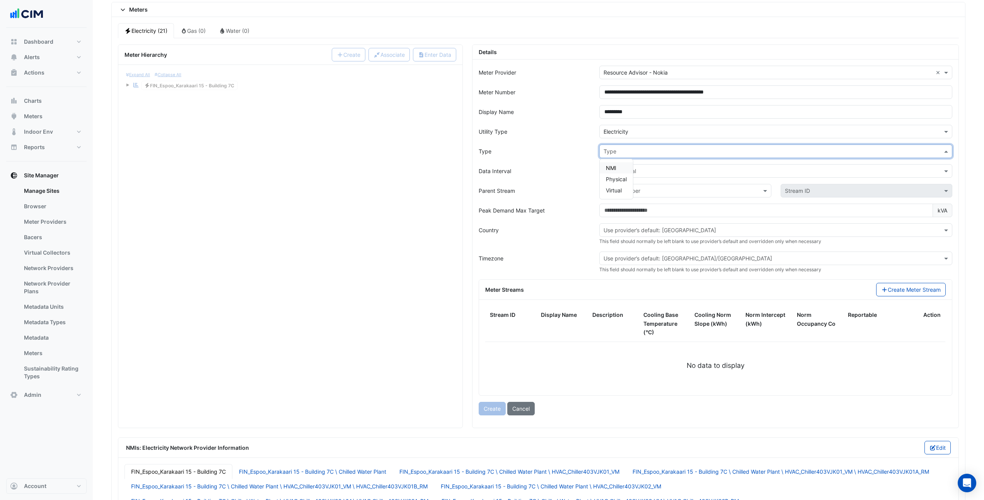
click at [623, 151] on input "text" at bounding box center [767, 152] width 329 height 8
click at [618, 172] on div "NMI" at bounding box center [615, 167] width 33 height 11
click at [622, 173] on input "text" at bounding box center [767, 171] width 329 height 8
click at [619, 200] on span "15 min" at bounding box center [614, 199] width 17 height 7
click at [637, 193] on input "text" at bounding box center [677, 191] width 148 height 8
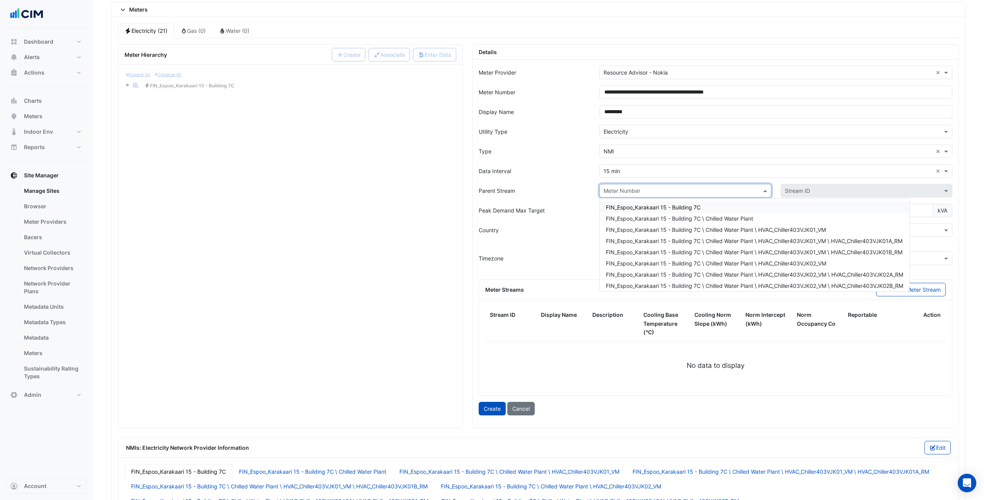
click at [578, 192] on div "Parent Stream" at bounding box center [534, 191] width 121 height 14
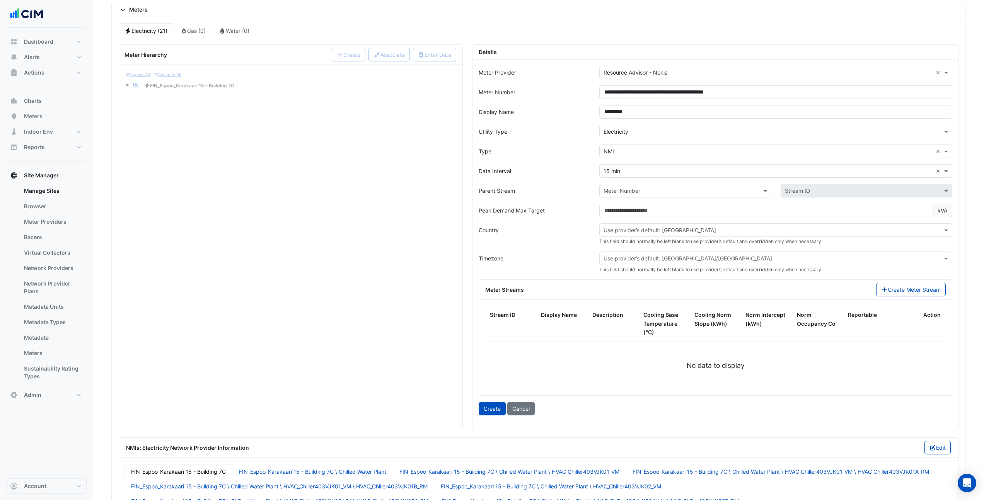
click at [643, 233] on input "text" at bounding box center [767, 230] width 329 height 8
type input "***"
click at [618, 250] on div "[GEOGRAPHIC_DATA]" at bounding box center [632, 246] width 66 height 11
click at [899, 291] on button "Create Meter Stream" at bounding box center [911, 290] width 70 height 14
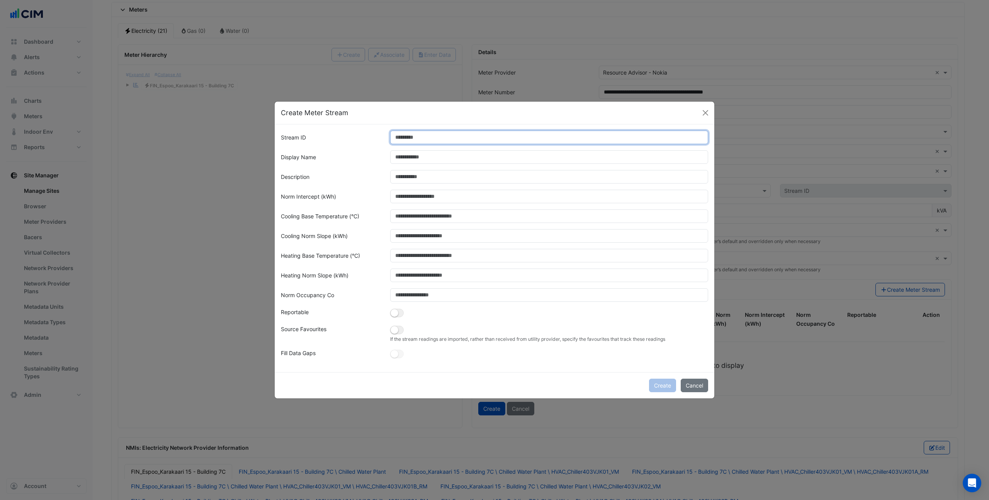
click at [439, 138] on input "Stream ID" at bounding box center [549, 138] width 318 height 14
type input "*"
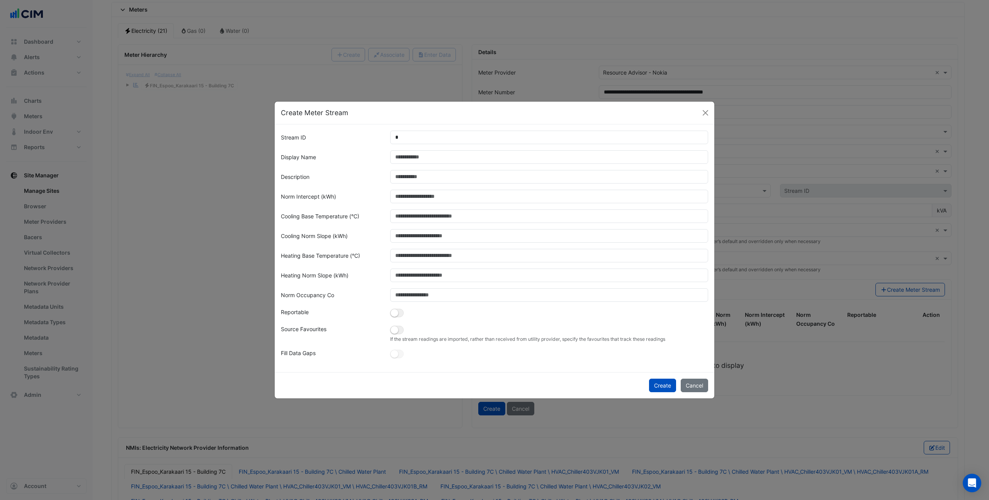
click at [364, 291] on div "Norm Occupancy Co" at bounding box center [330, 295] width 109 height 14
click at [667, 385] on button "Create" at bounding box center [662, 386] width 27 height 14
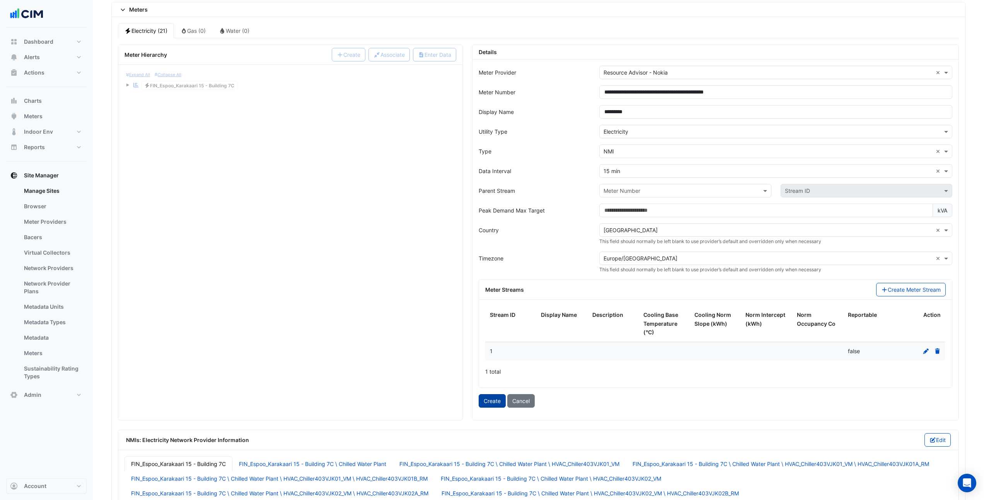
click at [491, 402] on button "Create" at bounding box center [491, 401] width 27 height 14
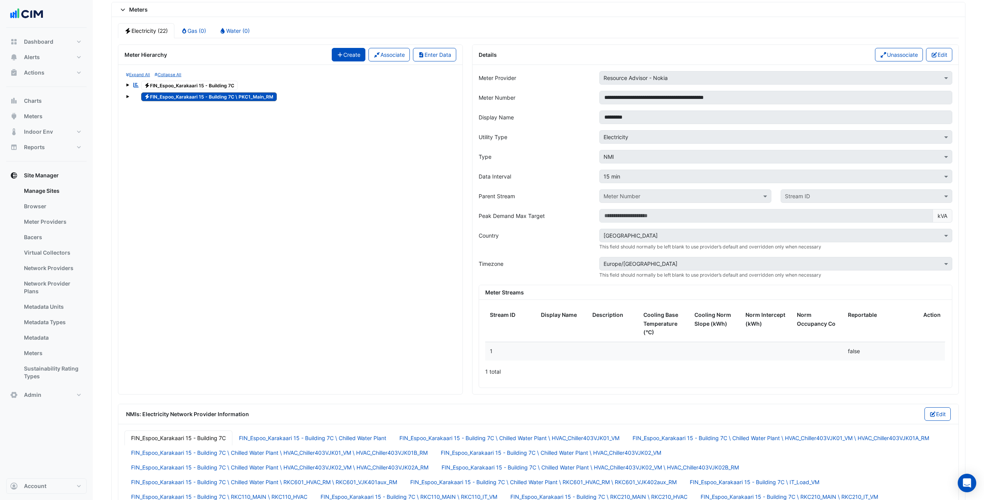
click at [353, 53] on button "Create" at bounding box center [349, 55] width 34 height 14
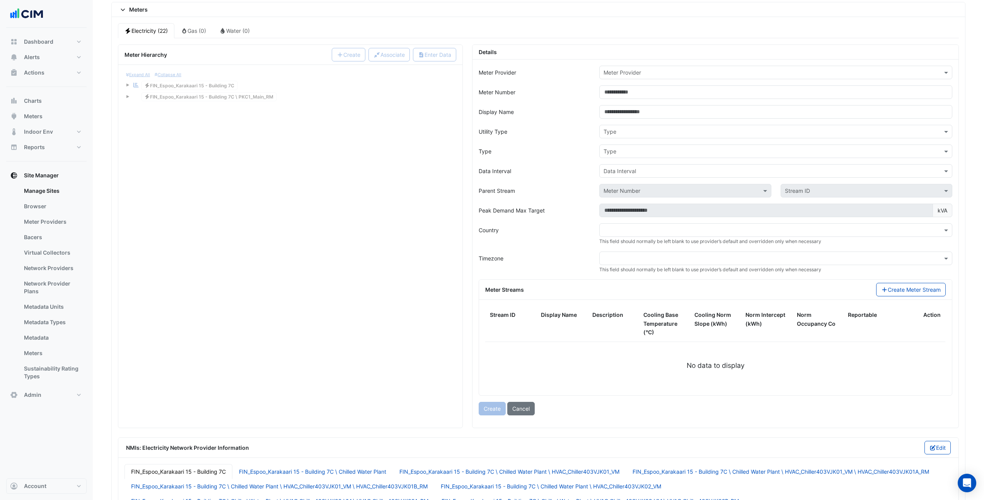
click at [645, 74] on input "text" at bounding box center [767, 73] width 329 height 8
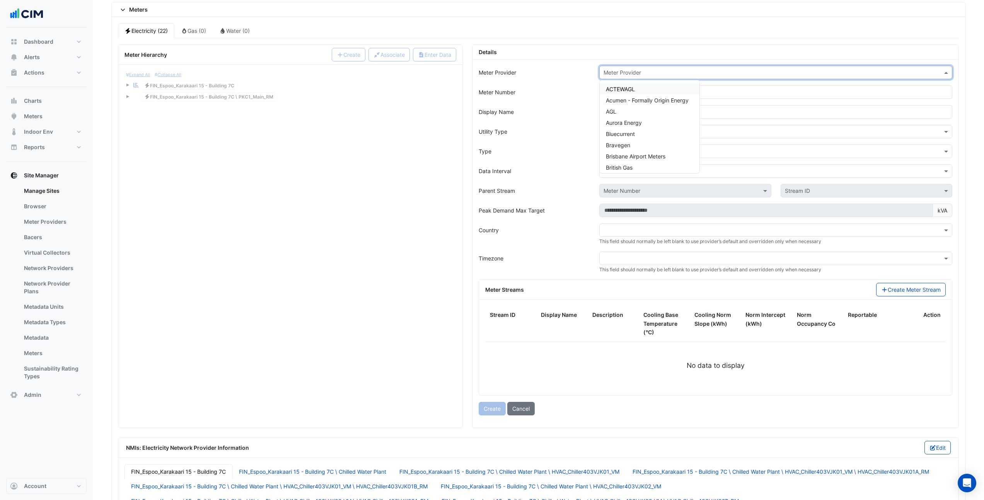
click at [645, 74] on input "text" at bounding box center [767, 73] width 329 height 8
type input "***"
click at [630, 91] on span "Resource Advisor - Nokia" at bounding box center [638, 89] width 64 height 7
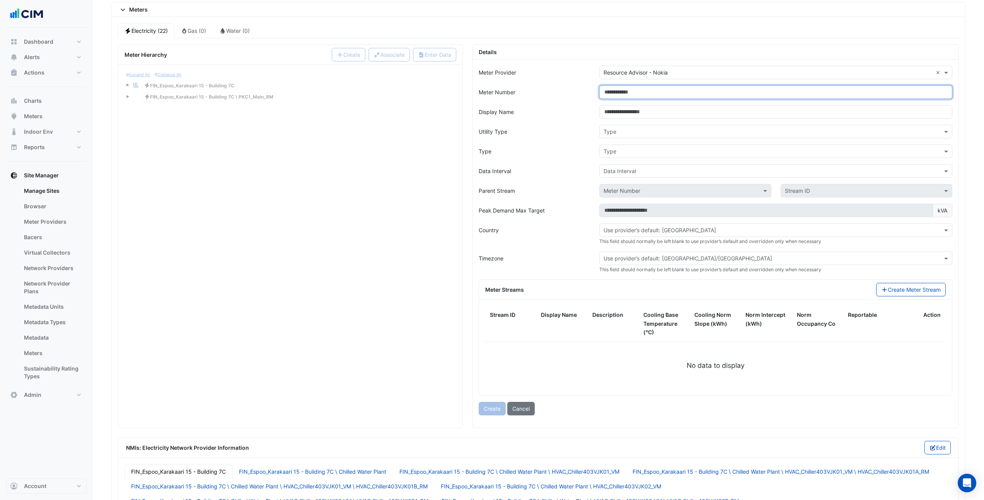
click at [630, 91] on input "Meter Number" at bounding box center [775, 92] width 353 height 14
paste input "**********"
type input "**********"
click at [642, 120] on form "**********" at bounding box center [714, 241] width 473 height 350
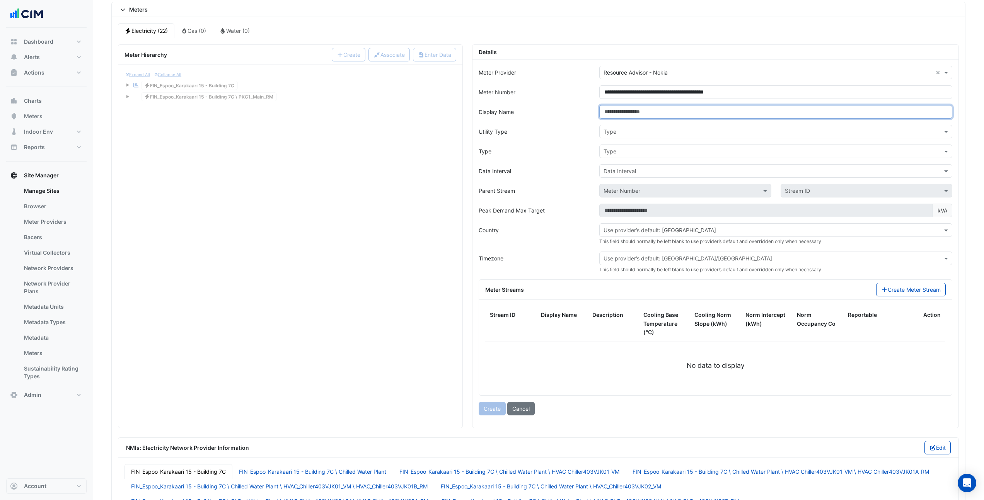
click at [645, 113] on input "Display Name" at bounding box center [775, 112] width 353 height 14
type input "*"
type input "*********"
click at [618, 136] on div "Type" at bounding box center [775, 132] width 353 height 14
click at [617, 153] on div "Electricity" at bounding box center [617, 148] width 37 height 11
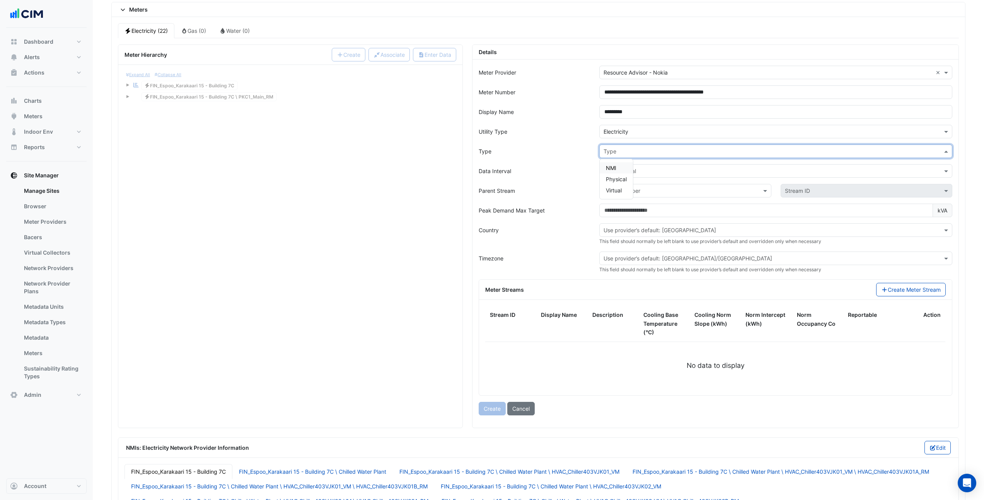
click at [618, 153] on input "text" at bounding box center [767, 152] width 329 height 8
click at [617, 169] on div "NMI" at bounding box center [615, 167] width 33 height 11
click at [620, 174] on input "text" at bounding box center [767, 171] width 329 height 8
click at [620, 202] on span "15 min" at bounding box center [614, 199] width 17 height 7
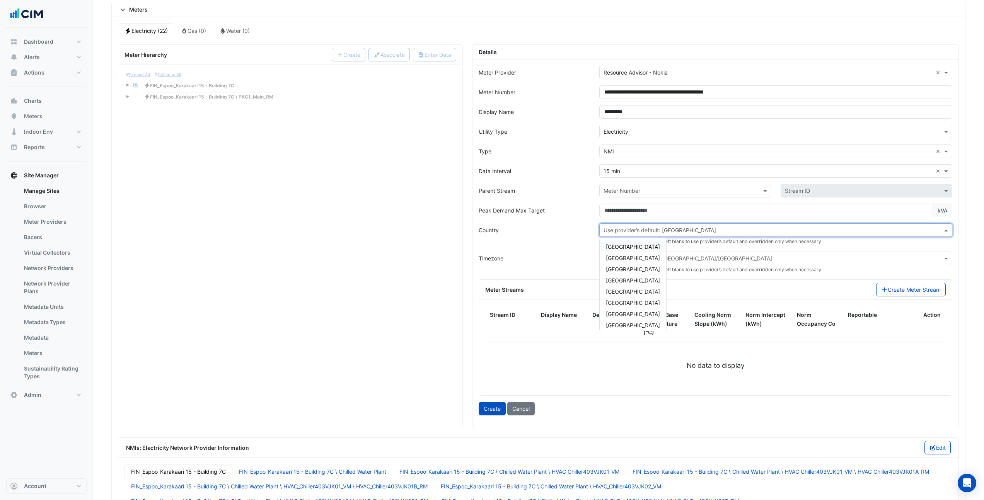
click at [644, 231] on input "text" at bounding box center [767, 230] width 329 height 8
type input "***"
click at [622, 249] on span "[GEOGRAPHIC_DATA]" at bounding box center [633, 246] width 54 height 7
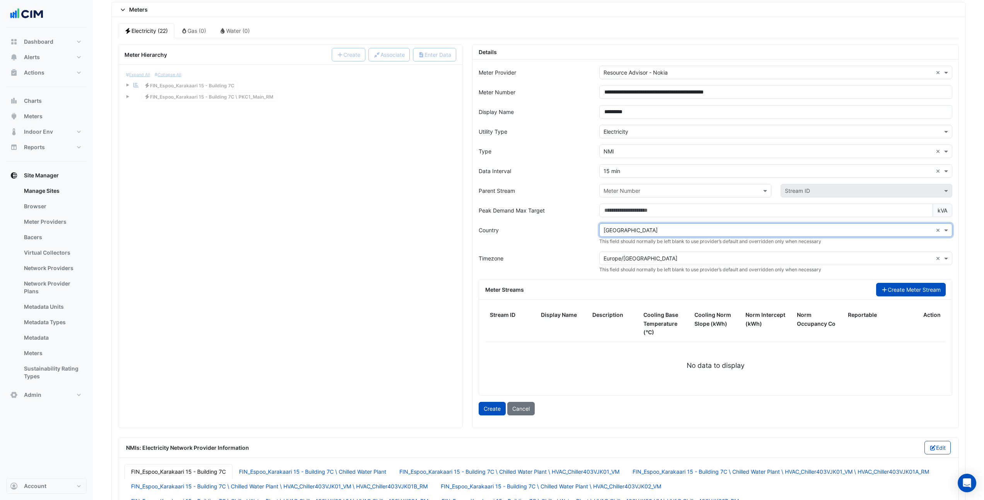
drag, startPoint x: 924, startPoint y: 295, endPoint x: 924, endPoint y: 291, distance: 4.3
click at [924, 291] on button "Create Meter Stream" at bounding box center [911, 290] width 70 height 14
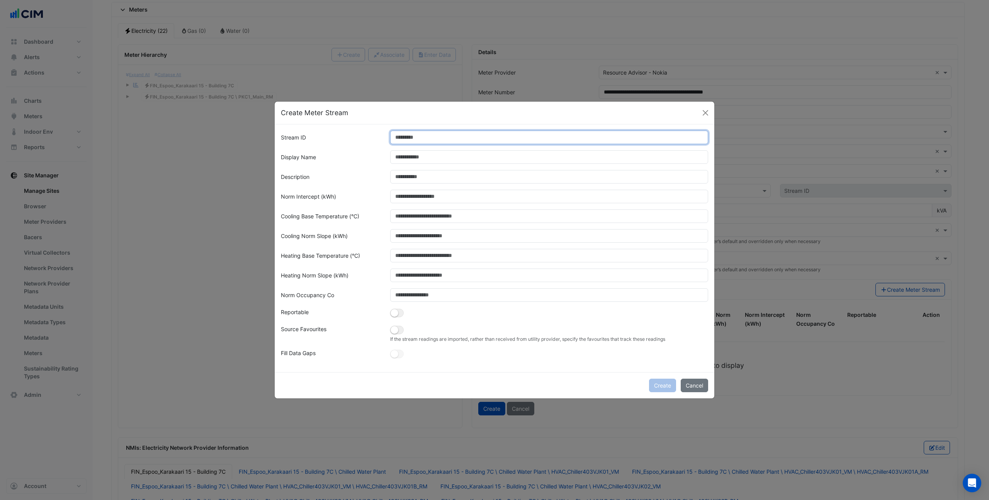
click at [426, 140] on input "Stream ID" at bounding box center [549, 138] width 318 height 14
type input "*"
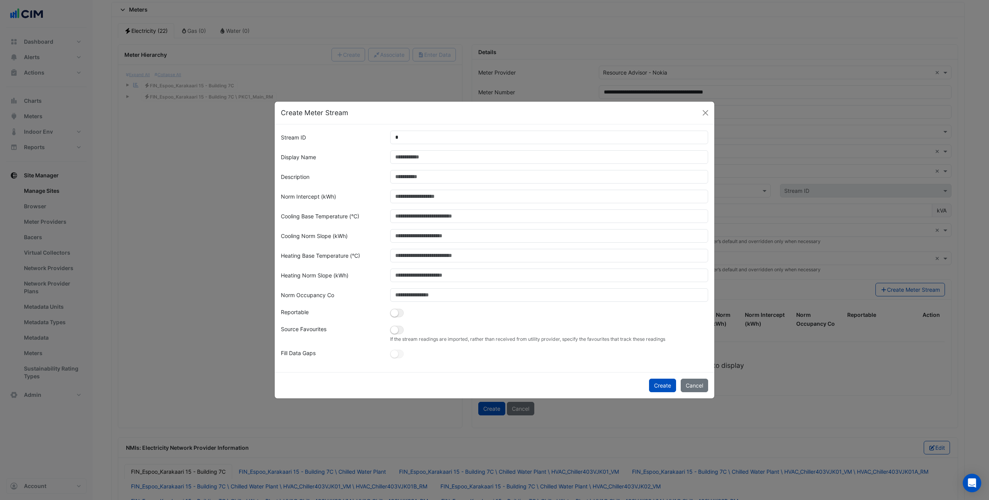
click at [416, 115] on div "Create Meter Stream" at bounding box center [495, 113] width 440 height 23
click at [665, 386] on button "Create" at bounding box center [662, 386] width 27 height 14
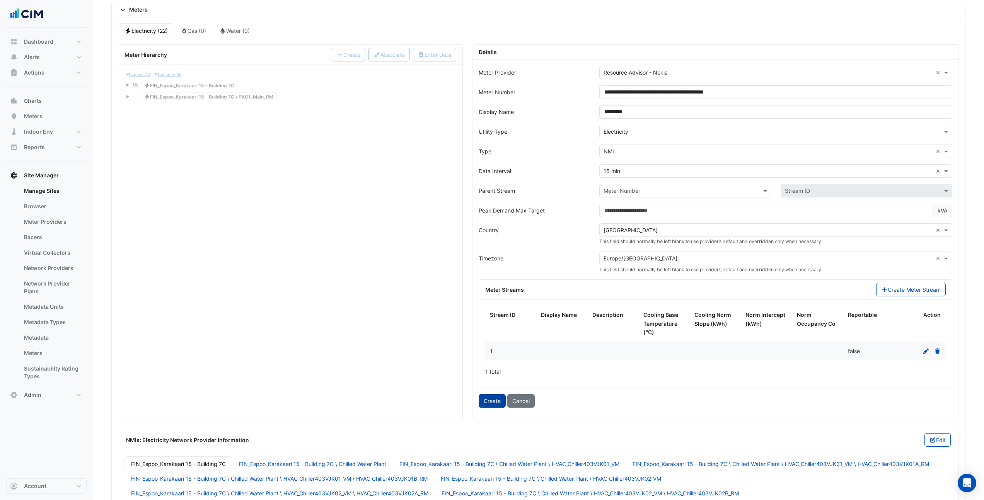
click at [498, 403] on button "Create" at bounding box center [491, 401] width 27 height 14
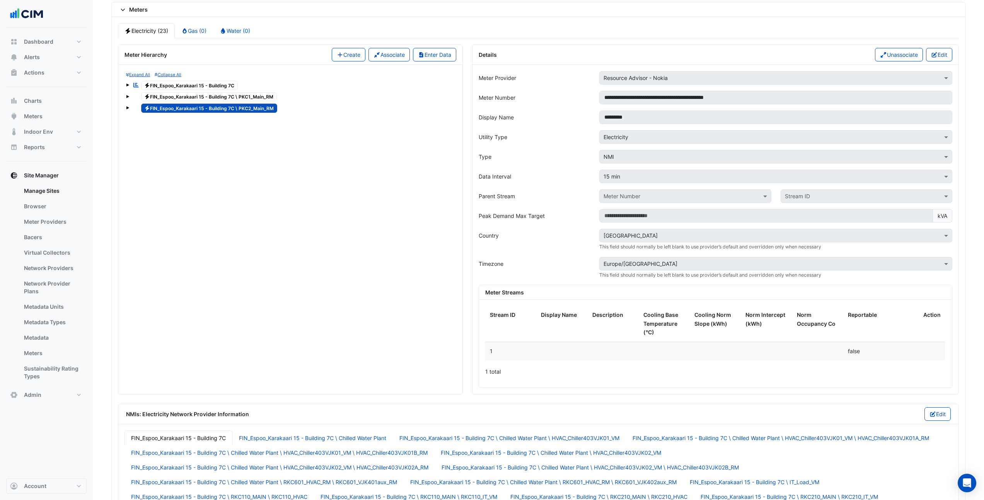
click at [254, 97] on span "Electricity FIN_Espoo_Karakaari 15 - Building 7C \ PKC1_Main_RM" at bounding box center [209, 96] width 136 height 9
click at [934, 59] on button "Edit" at bounding box center [939, 55] width 27 height 14
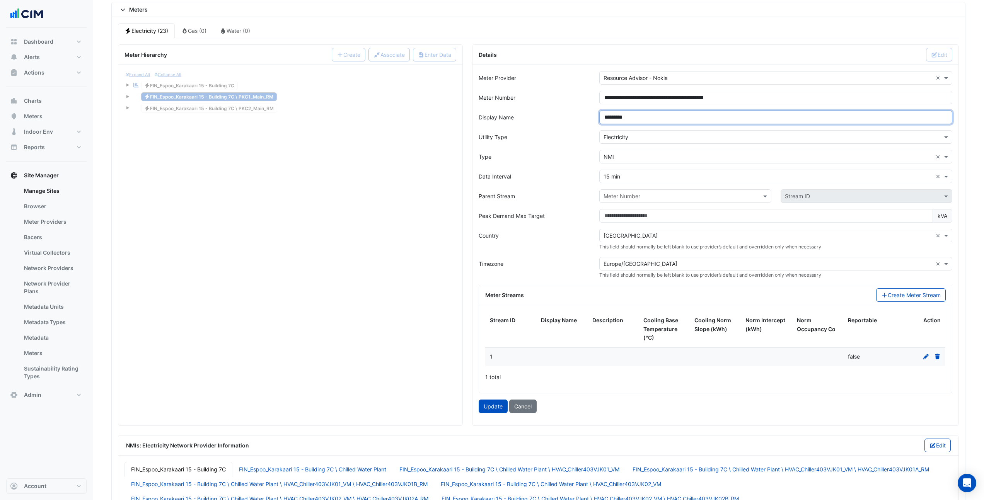
click at [626, 120] on input "*********" at bounding box center [775, 118] width 353 height 14
click at [491, 410] on button "Update" at bounding box center [492, 407] width 29 height 14
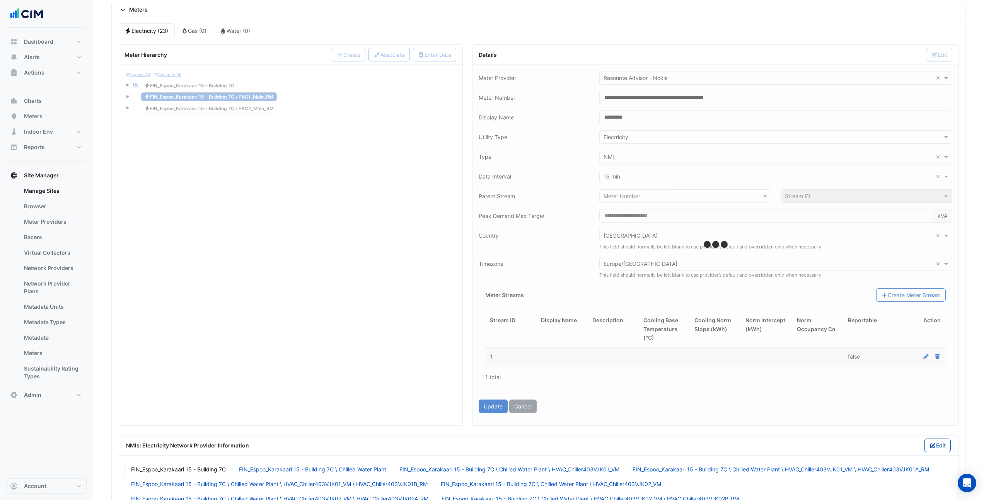
type input "*********"
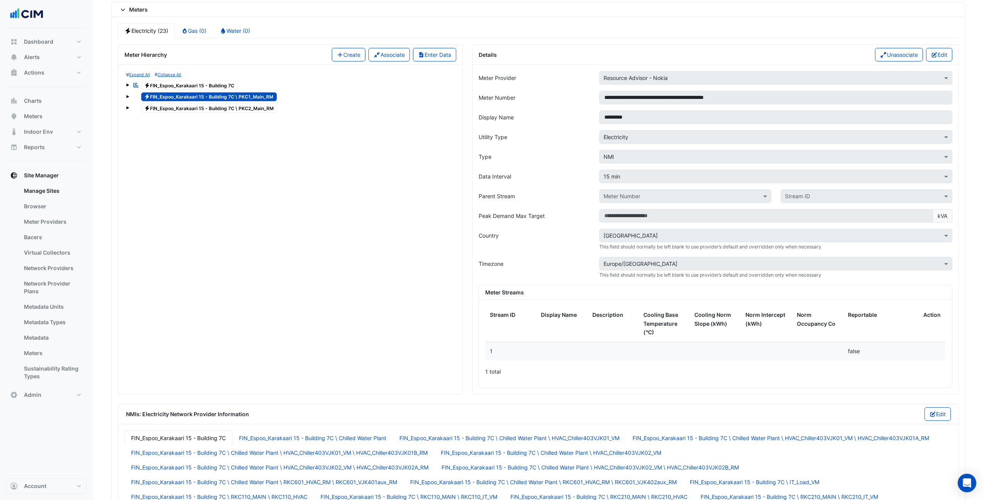
click at [127, 85] on span at bounding box center [127, 84] width 3 height 3
click at [238, 176] on div "Expand All Collapse All Reportable Electricity FIN_Espoo_Karakaari 15 - Buildin…" at bounding box center [290, 229] width 344 height 329
